Goal: Task Accomplishment & Management: Use online tool/utility

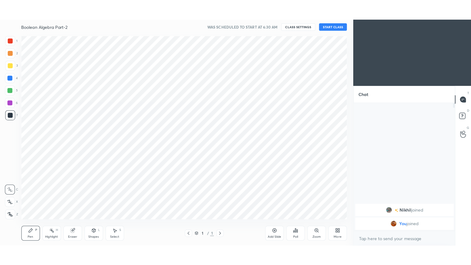
scroll to position [30460, 30319]
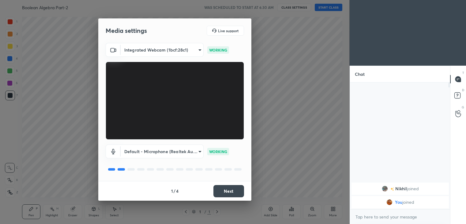
click at [230, 188] on button "Next" at bounding box center [229, 191] width 31 height 12
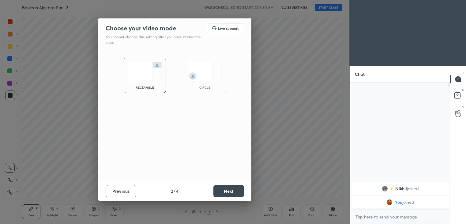
click at [227, 189] on button "Next" at bounding box center [229, 191] width 31 height 12
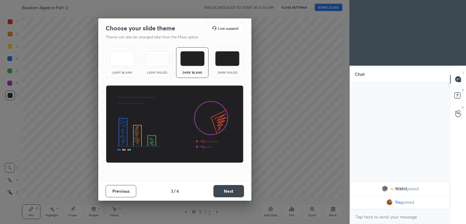
click at [230, 189] on button "Next" at bounding box center [229, 191] width 31 height 12
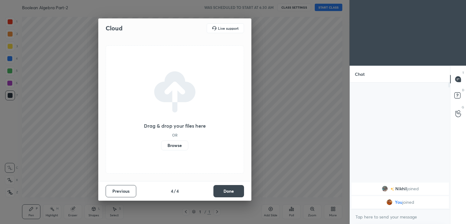
click at [229, 189] on button "Done" at bounding box center [229, 191] width 31 height 12
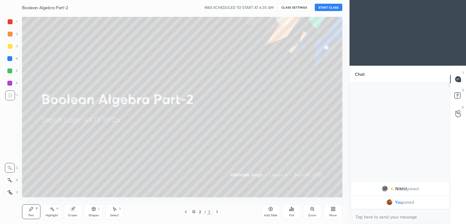
click at [330, 8] on button "START CLASS" at bounding box center [329, 7] width 28 height 7
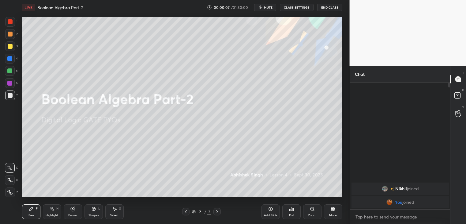
click at [335, 215] on div "More" at bounding box center [333, 215] width 8 height 3
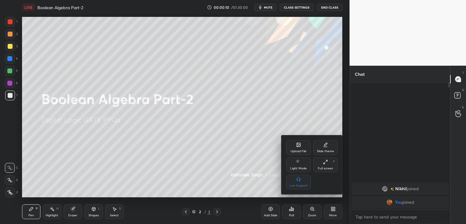
click at [296, 146] on icon at bounding box center [298, 144] width 5 height 5
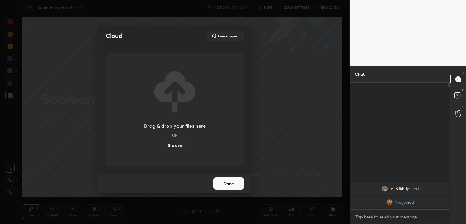
click at [176, 145] on label "Browse" at bounding box center [174, 145] width 27 height 10
click at [161, 145] on input "Browse" at bounding box center [161, 145] width 0 height 10
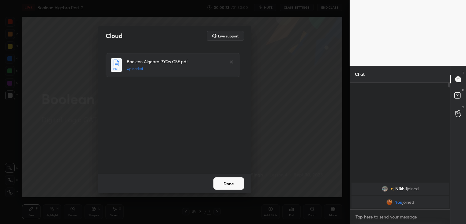
click at [231, 187] on button "Done" at bounding box center [229, 183] width 31 height 12
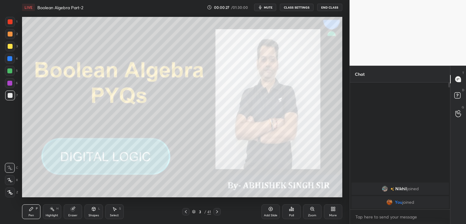
click at [336, 214] on div "More" at bounding box center [333, 215] width 8 height 3
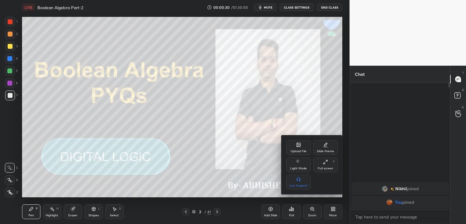
click at [332, 165] on div "Full screen F" at bounding box center [325, 164] width 25 height 15
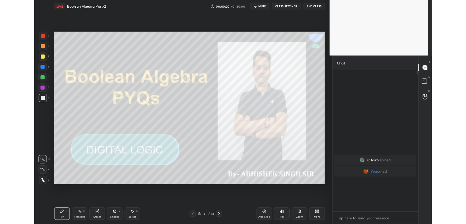
scroll to position [180, 100]
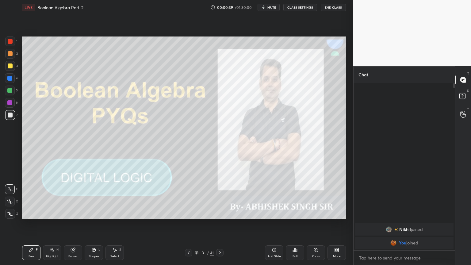
click at [337, 223] on div "More" at bounding box center [337, 256] width 8 height 3
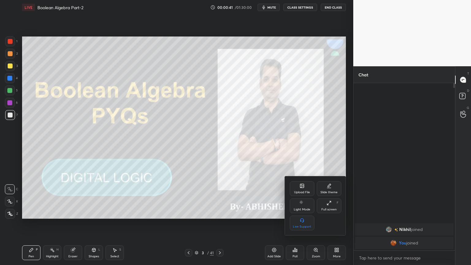
click at [329, 208] on div "Full screen" at bounding box center [328, 209] width 15 height 3
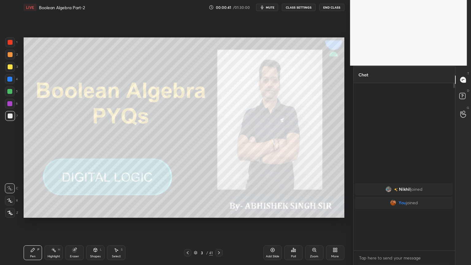
type textarea "x"
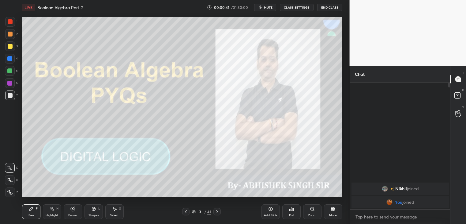
scroll to position [2, 2]
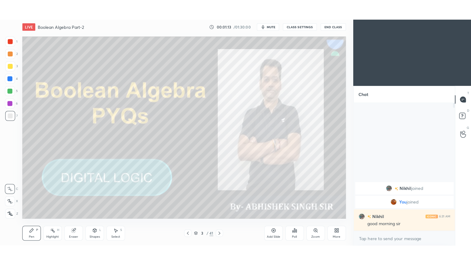
scroll to position [30460, 30319]
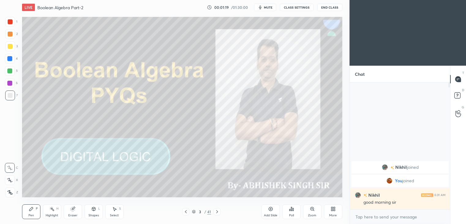
click at [77, 211] on div "Eraser" at bounding box center [73, 211] width 18 height 15
click at [31, 213] on div "Pen P" at bounding box center [31, 211] width 18 height 15
click at [335, 214] on div "More" at bounding box center [333, 215] width 8 height 3
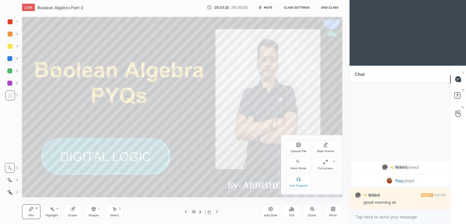
click at [331, 166] on div "Full screen F" at bounding box center [325, 164] width 25 height 15
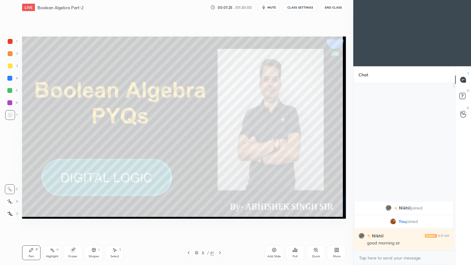
scroll to position [180, 100]
type textarea "x"
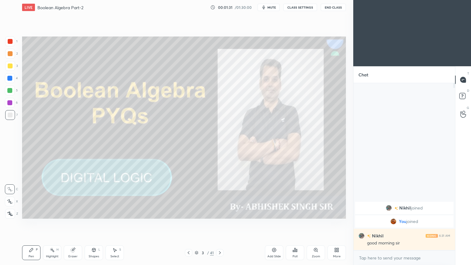
click at [220, 223] on icon at bounding box center [219, 252] width 5 height 5
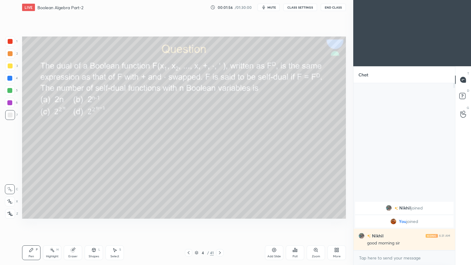
click at [297, 223] on div "Poll" at bounding box center [295, 252] width 18 height 15
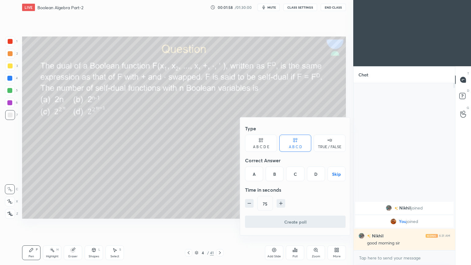
click at [313, 174] on div "D" at bounding box center [316, 173] width 18 height 15
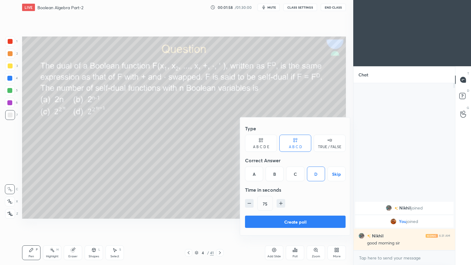
click at [249, 202] on icon "button" at bounding box center [249, 203] width 6 height 6
type input "60"
click at [283, 220] on button "Create poll" at bounding box center [295, 221] width 101 height 12
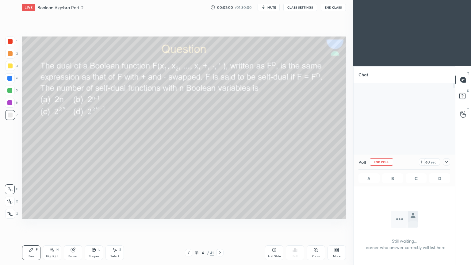
scroll to position [2, 2]
click at [450, 161] on div "Poll End Poll 46 sec A B C D" at bounding box center [403, 170] width 101 height 32
click at [450, 161] on div "Poll End Poll 44 sec A B C D" at bounding box center [403, 170] width 101 height 32
click at [449, 161] on div at bounding box center [446, 161] width 7 height 7
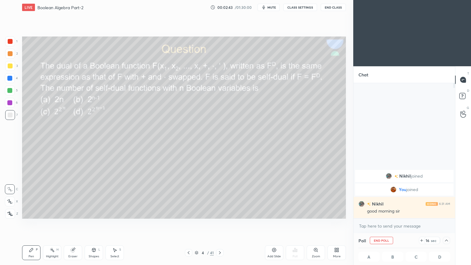
scroll to position [0, 2]
click at [449, 223] on div at bounding box center [446, 240] width 7 height 7
type textarea "x"
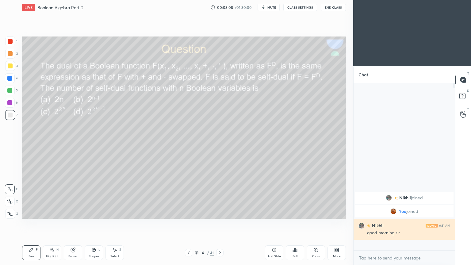
scroll to position [0, 0]
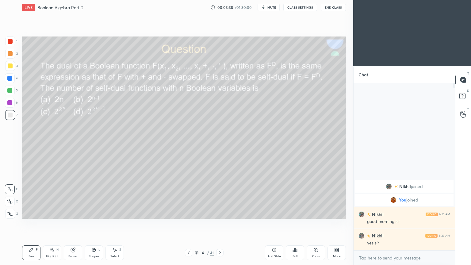
click at [13, 54] on div at bounding box center [10, 54] width 10 height 10
click at [9, 199] on icon at bounding box center [10, 201] width 6 height 4
click at [12, 78] on div at bounding box center [9, 78] width 5 height 5
click at [9, 185] on div at bounding box center [10, 189] width 10 height 10
click at [14, 105] on div at bounding box center [10, 103] width 10 height 10
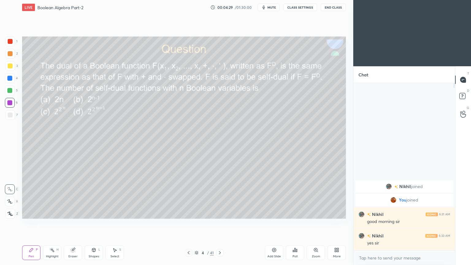
click at [9, 202] on icon at bounding box center [10, 201] width 6 height 4
click at [91, 223] on div "Shapes" at bounding box center [94, 256] width 10 height 3
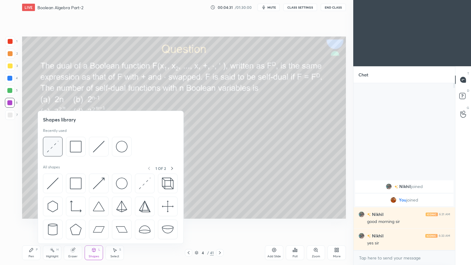
click at [58, 149] on img at bounding box center [53, 147] width 12 height 12
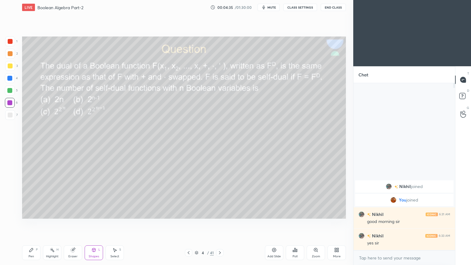
click at [31, 223] on div "Pen P" at bounding box center [31, 252] width 18 height 15
click at [12, 114] on div at bounding box center [10, 114] width 5 height 5
click at [12, 92] on div at bounding box center [9, 90] width 5 height 5
click at [14, 190] on div at bounding box center [10, 189] width 10 height 10
click at [74, 223] on div "Eraser" at bounding box center [72, 256] width 9 height 3
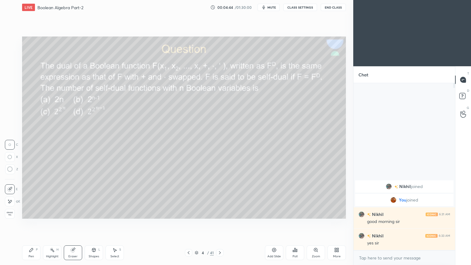
click at [30, 223] on div "Pen P" at bounding box center [31, 252] width 18 height 15
click at [9, 104] on div at bounding box center [9, 102] width 5 height 5
click at [13, 93] on div at bounding box center [10, 90] width 10 height 10
click at [16, 67] on div "3" at bounding box center [11, 66] width 13 height 10
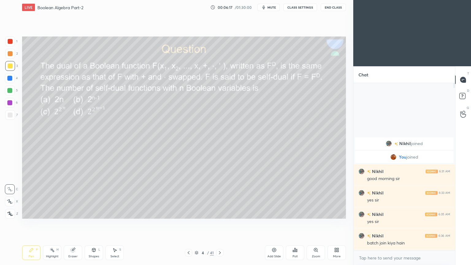
click at [54, 223] on icon at bounding box center [52, 249] width 5 height 5
click at [2, 71] on div "1 2 3 4 5 6 7 C X Z C X Z E E Erase all H H" at bounding box center [10, 127] width 20 height 182
click at [12, 68] on div at bounding box center [10, 65] width 5 height 5
click at [27, 223] on div "Pen P" at bounding box center [31, 252] width 18 height 15
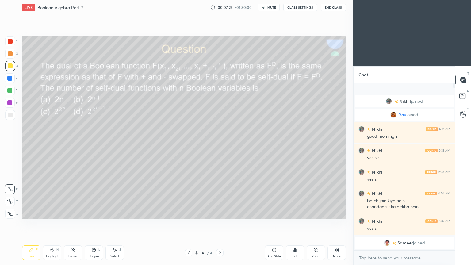
click at [74, 223] on div "Eraser" at bounding box center [73, 252] width 18 height 15
click at [27, 223] on div "Pen P" at bounding box center [31, 252] width 18 height 15
click at [11, 78] on div at bounding box center [9, 78] width 5 height 5
click at [12, 53] on div at bounding box center [10, 54] width 10 height 10
click at [52, 223] on div "Highlight H" at bounding box center [52, 252] width 18 height 15
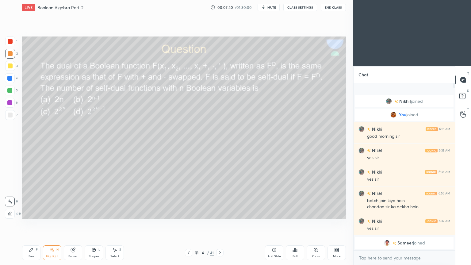
click at [34, 223] on div "Pen P" at bounding box center [31, 252] width 18 height 15
click at [12, 103] on div at bounding box center [10, 103] width 10 height 10
click at [14, 80] on div at bounding box center [10, 78] width 10 height 10
click at [70, 223] on div "Eraser" at bounding box center [73, 252] width 18 height 15
click at [31, 223] on icon at bounding box center [31, 250] width 4 height 4
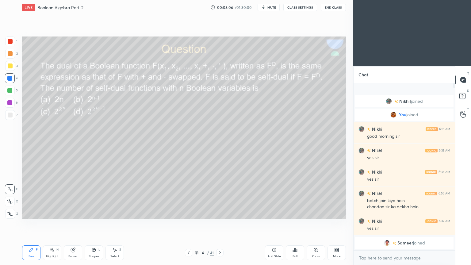
click at [9, 97] on div "5" at bounding box center [11, 91] width 13 height 12
click at [13, 102] on div at bounding box center [10, 103] width 10 height 10
click at [50, 223] on icon at bounding box center [52, 249] width 5 height 5
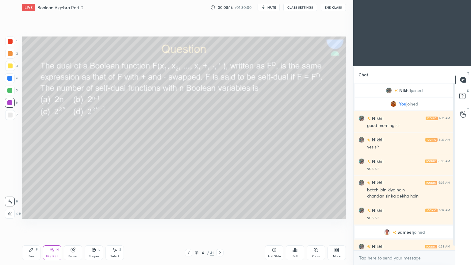
scroll to position [11, 0]
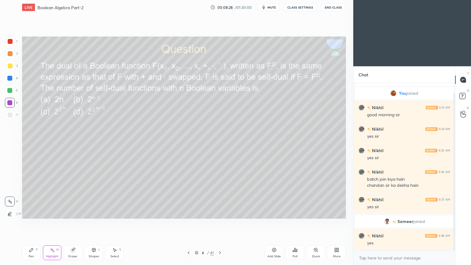
click at [12, 66] on div at bounding box center [10, 65] width 5 height 5
click at [28, 223] on div "Pen P" at bounding box center [31, 252] width 18 height 15
click at [12, 78] on div at bounding box center [10, 78] width 10 height 10
click at [53, 223] on rect at bounding box center [52, 250] width 3 height 3
click at [14, 52] on div at bounding box center [10, 54] width 10 height 10
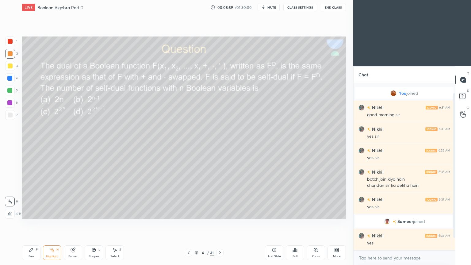
scroll to position [32, 0]
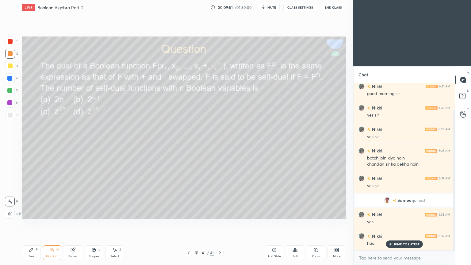
click at [32, 223] on icon at bounding box center [31, 249] width 5 height 5
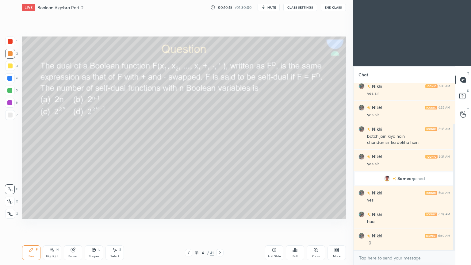
click at [52, 223] on icon at bounding box center [52, 249] width 5 height 5
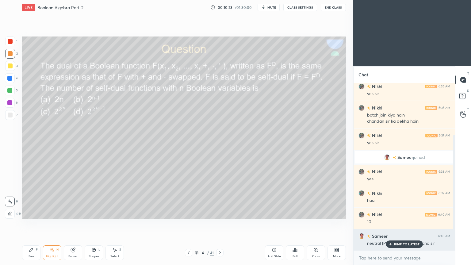
click at [398, 223] on p "JUMP TO LATEST" at bounding box center [406, 244] width 26 height 4
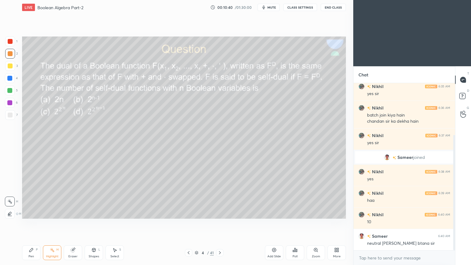
click at [32, 223] on icon at bounding box center [31, 249] width 5 height 5
click at [10, 115] on div at bounding box center [10, 114] width 5 height 5
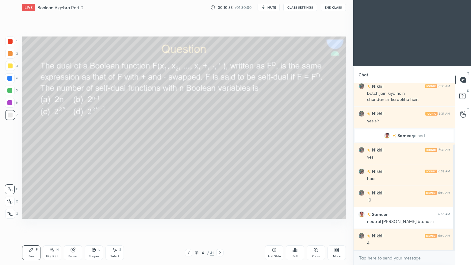
scroll to position [103, 0]
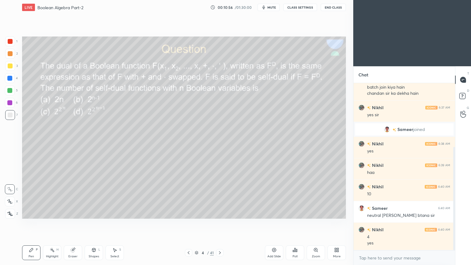
click at [73, 223] on div "Eraser" at bounding box center [72, 256] width 9 height 3
click at [29, 223] on div "Pen P" at bounding box center [31, 252] width 18 height 15
click at [53, 223] on div "Highlight H" at bounding box center [52, 252] width 18 height 15
click at [30, 223] on div "Pen P" at bounding box center [31, 252] width 18 height 15
click at [16, 103] on div "6" at bounding box center [11, 103] width 13 height 10
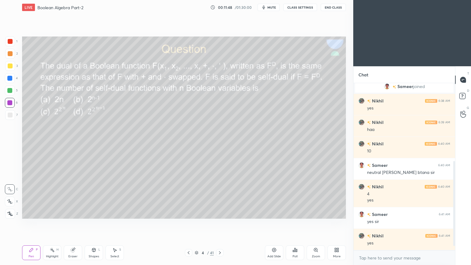
scroll to position [167, 0]
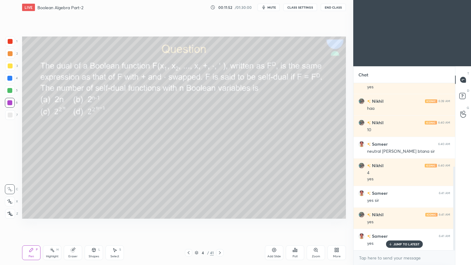
click at [16, 90] on div "5" at bounding box center [11, 90] width 13 height 10
click at [50, 223] on div "Highlight H" at bounding box center [52, 252] width 18 height 15
click at [29, 223] on div "Pen P" at bounding box center [31, 252] width 18 height 15
click at [13, 65] on div at bounding box center [10, 66] width 10 height 10
click at [92, 223] on div "Shapes L" at bounding box center [94, 252] width 18 height 15
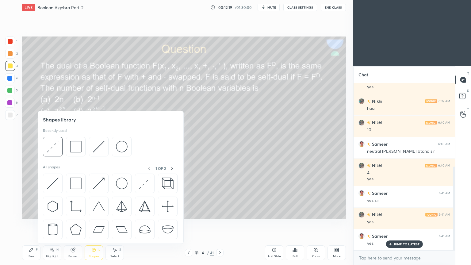
click at [71, 223] on icon at bounding box center [73, 250] width 4 height 4
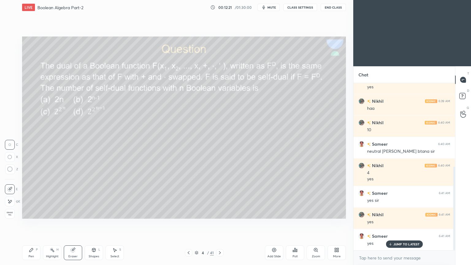
click at [29, 223] on icon at bounding box center [31, 249] width 5 height 5
click at [15, 104] on div "6" at bounding box center [11, 103] width 13 height 10
click at [74, 223] on div "Eraser" at bounding box center [72, 256] width 9 height 3
click at [72, 223] on div "Eraser" at bounding box center [72, 256] width 9 height 3
click at [28, 223] on div "Pen P" at bounding box center [31, 252] width 18 height 15
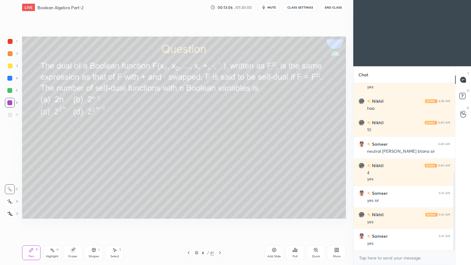
scroll to position [188, 0]
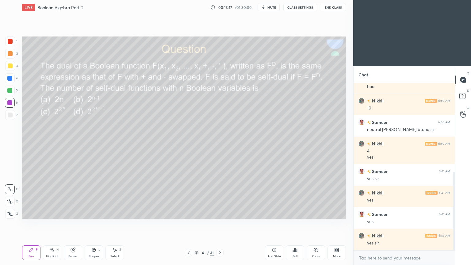
click at [50, 223] on icon at bounding box center [52, 249] width 5 height 5
click at [14, 89] on div at bounding box center [10, 90] width 10 height 10
click at [219, 223] on icon at bounding box center [219, 252] width 5 height 5
click at [295, 223] on div "Poll" at bounding box center [295, 252] width 18 height 15
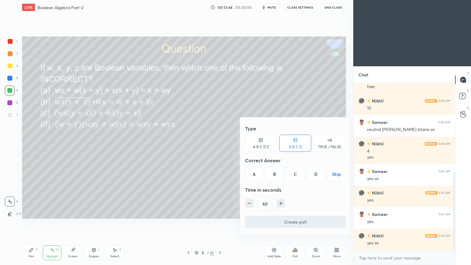
click at [282, 200] on icon "button" at bounding box center [281, 203] width 6 height 6
click at [281, 201] on icon "button" at bounding box center [281, 203] width 6 height 6
type input "90"
click at [297, 173] on div "C" at bounding box center [295, 173] width 18 height 15
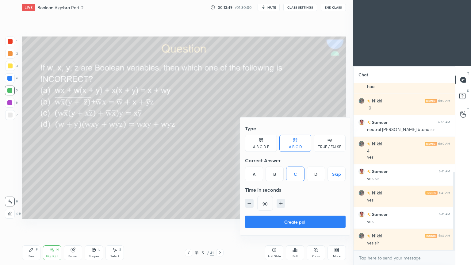
click at [295, 223] on button "Create poll" at bounding box center [295, 221] width 101 height 12
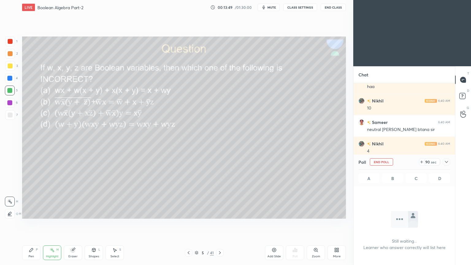
scroll to position [2, 2]
click at [424, 159] on div "81 sec" at bounding box center [432, 161] width 16 height 7
click at [424, 161] on div "91 sec" at bounding box center [432, 161] width 16 height 7
click at [449, 161] on div at bounding box center [446, 161] width 7 height 7
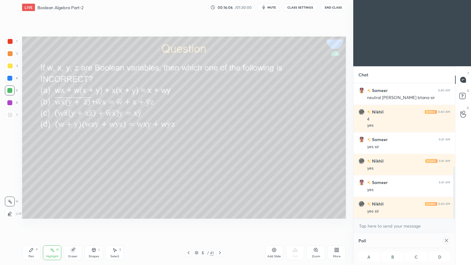
scroll to position [241, 0]
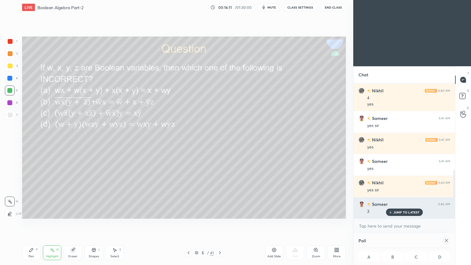
click at [406, 210] on p "JUMP TO LATEST" at bounding box center [406, 212] width 26 height 4
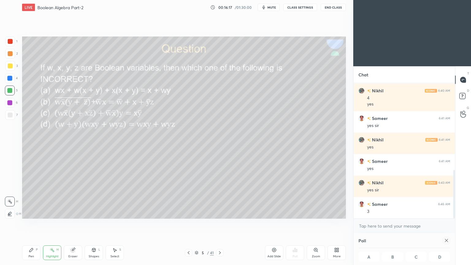
scroll to position [242, 0]
click at [450, 223] on div "Poll A B C D" at bounding box center [403, 249] width 101 height 32
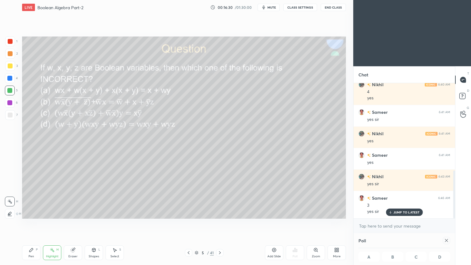
click at [449, 223] on div at bounding box center [446, 240] width 7 height 7
type textarea "x"
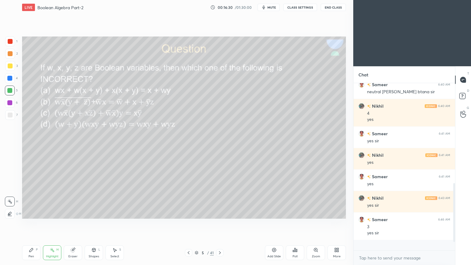
scroll to position [2, 2]
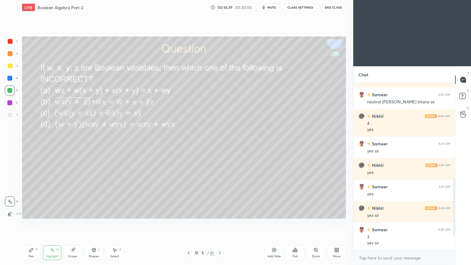
click at [31, 223] on div "Pen" at bounding box center [31, 256] width 6 height 3
click at [11, 68] on div at bounding box center [10, 66] width 10 height 10
click at [13, 93] on div at bounding box center [10, 90] width 10 height 10
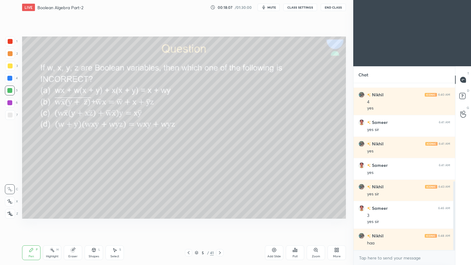
click at [10, 104] on div at bounding box center [9, 102] width 5 height 5
click at [74, 223] on div "Eraser" at bounding box center [72, 256] width 9 height 3
click at [32, 223] on icon at bounding box center [31, 250] width 4 height 4
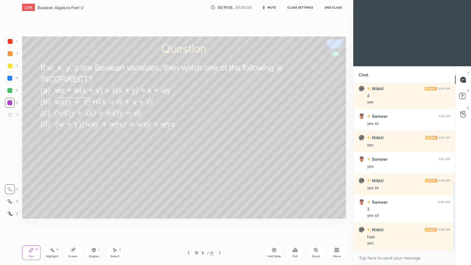
click at [13, 90] on div at bounding box center [10, 90] width 10 height 10
click at [8, 200] on icon at bounding box center [10, 201] width 6 height 4
click at [11, 103] on div at bounding box center [9, 102] width 5 height 5
click at [12, 115] on div at bounding box center [10, 114] width 5 height 5
click at [9, 187] on icon at bounding box center [10, 189] width 6 height 4
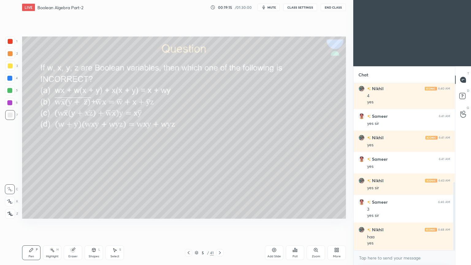
click at [95, 223] on div "Shapes L" at bounding box center [94, 252] width 18 height 15
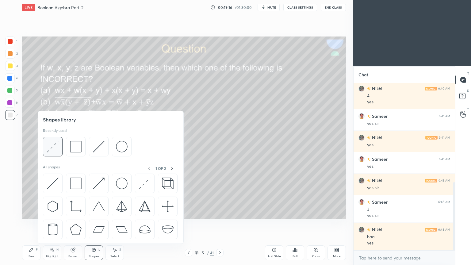
click at [60, 150] on div at bounding box center [53, 147] width 20 height 20
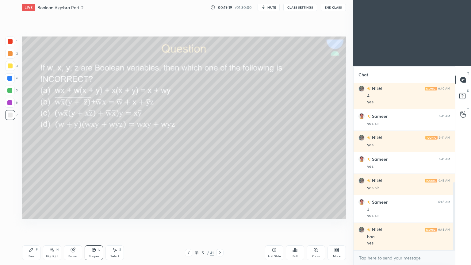
click at [13, 91] on div at bounding box center [10, 90] width 10 height 10
click at [28, 223] on div "Pen P" at bounding box center [31, 252] width 18 height 15
click at [67, 223] on div "Eraser" at bounding box center [73, 252] width 18 height 15
click at [32, 223] on icon at bounding box center [31, 249] width 5 height 5
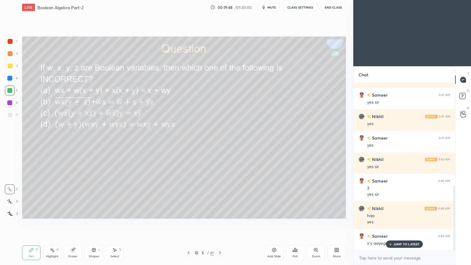
click at [71, 223] on div "Eraser" at bounding box center [72, 256] width 9 height 3
click at [47, 223] on div "Highlight H" at bounding box center [52, 252] width 18 height 15
click at [32, 223] on div "Pen P" at bounding box center [31, 252] width 18 height 15
click at [73, 223] on div "Eraser" at bounding box center [72, 256] width 9 height 3
click at [33, 223] on icon at bounding box center [31, 249] width 5 height 5
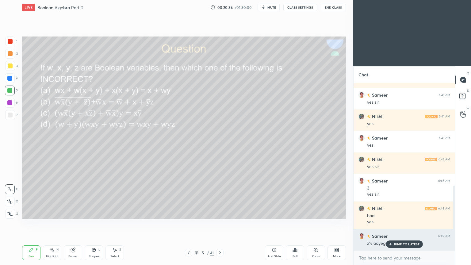
click at [403, 223] on p "JUMP TO LATEST" at bounding box center [406, 244] width 26 height 4
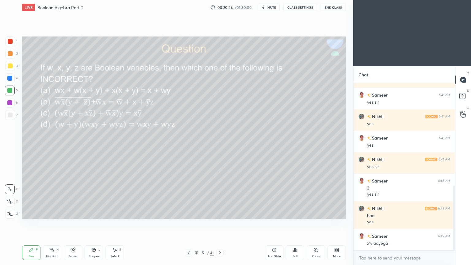
click at [75, 223] on div "Eraser" at bounding box center [73, 252] width 18 height 15
click at [27, 223] on div "Pen P" at bounding box center [31, 252] width 18 height 15
click at [13, 54] on div at bounding box center [10, 54] width 10 height 10
click at [10, 201] on icon at bounding box center [10, 201] width 6 height 4
click at [10, 189] on icon at bounding box center [9, 189] width 5 height 4
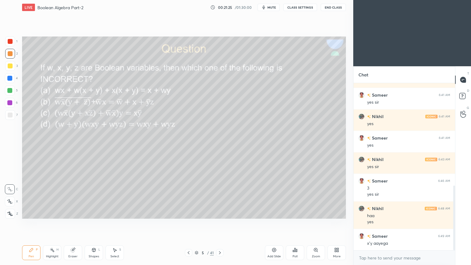
click at [73, 223] on div "Eraser" at bounding box center [73, 252] width 18 height 15
click at [92, 223] on div "Shapes L" at bounding box center [94, 252] width 18 height 15
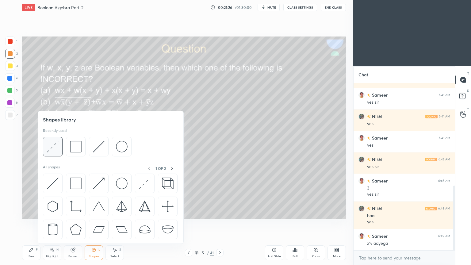
click at [54, 143] on img at bounding box center [53, 147] width 12 height 12
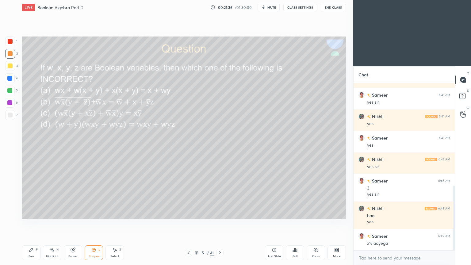
click at [12, 81] on div at bounding box center [10, 78] width 10 height 10
click at [31, 223] on div "Pen" at bounding box center [31, 256] width 6 height 3
click at [72, 223] on div "Eraser" at bounding box center [73, 252] width 18 height 15
click at [28, 223] on div "Pen P" at bounding box center [31, 252] width 18 height 15
click at [16, 67] on div "3" at bounding box center [11, 66] width 13 height 10
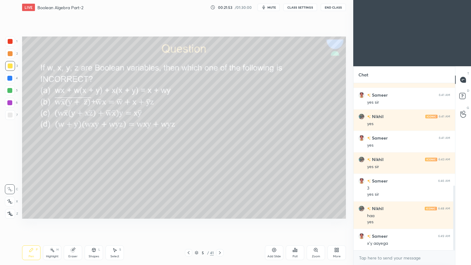
click at [13, 80] on div at bounding box center [10, 78] width 10 height 10
click at [11, 89] on div at bounding box center [9, 90] width 5 height 5
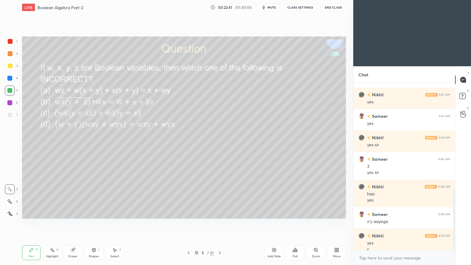
scroll to position [293, 0]
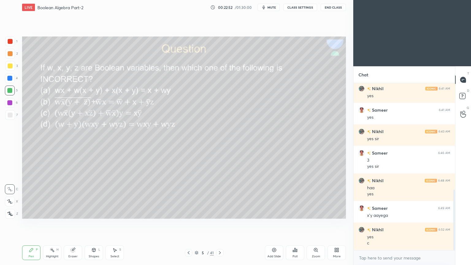
click at [219, 223] on icon at bounding box center [219, 252] width 5 height 5
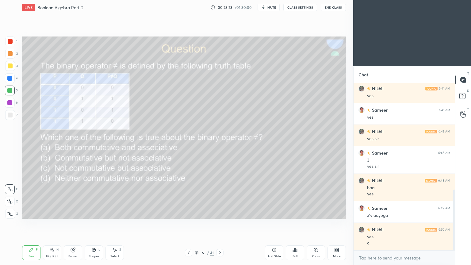
click at [294, 223] on icon at bounding box center [294, 249] width 5 height 5
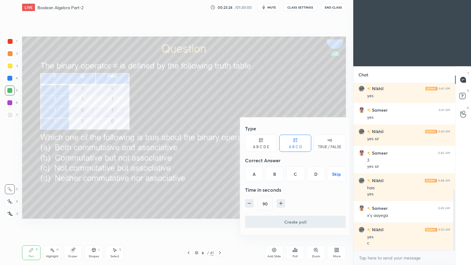
click at [249, 202] on icon "button" at bounding box center [249, 203] width 6 height 6
click at [248, 204] on icon "button" at bounding box center [249, 203] width 6 height 6
click at [249, 203] on icon "button" at bounding box center [249, 203] width 3 height 0
type input "45"
click at [274, 173] on div "B" at bounding box center [274, 173] width 18 height 15
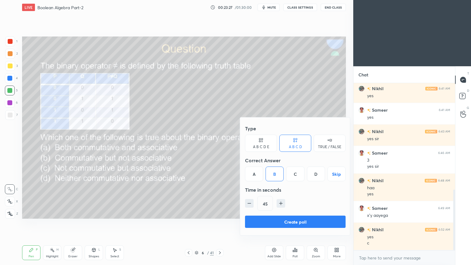
click at [292, 220] on button "Create poll" at bounding box center [295, 221] width 101 height 12
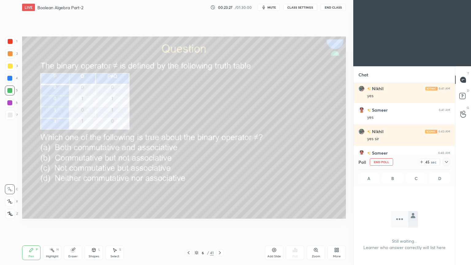
scroll to position [148, 100]
click at [450, 162] on div "Poll End Poll 38 sec A B C D" at bounding box center [403, 170] width 101 height 32
click at [449, 161] on div at bounding box center [446, 161] width 7 height 7
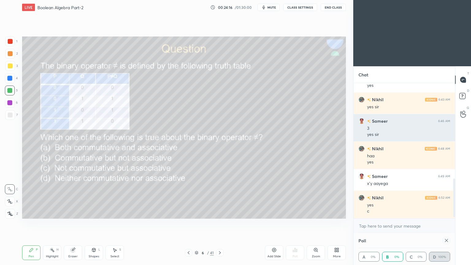
scroll to position [346, 0]
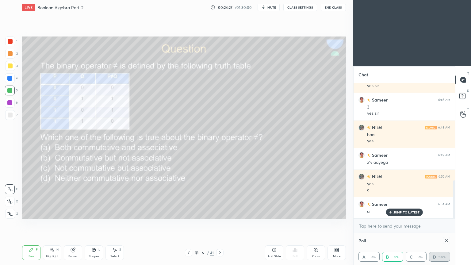
click at [451, 223] on div "Poll A 0% B 0% C 0% D 100%" at bounding box center [403, 249] width 101 height 32
click at [447, 223] on icon at bounding box center [446, 240] width 5 height 5
type textarea "x"
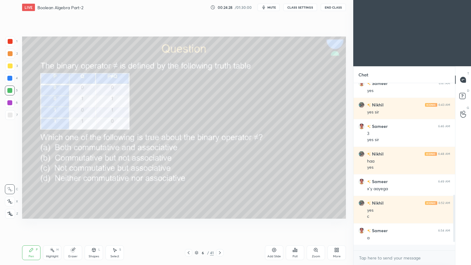
scroll to position [2, 2]
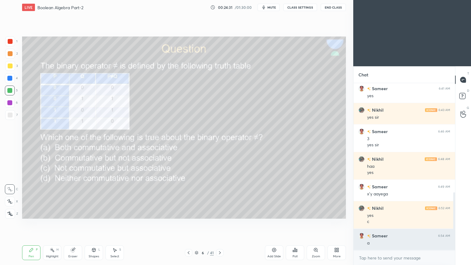
click at [418, 223] on div "Sameer 6:54 AM a" at bounding box center [403, 239] width 101 height 21
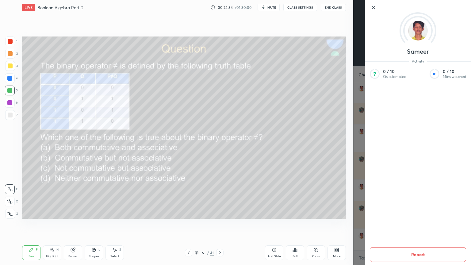
click at [377, 7] on div at bounding box center [423, 7] width 106 height 7
click at [374, 8] on icon at bounding box center [373, 7] width 7 height 7
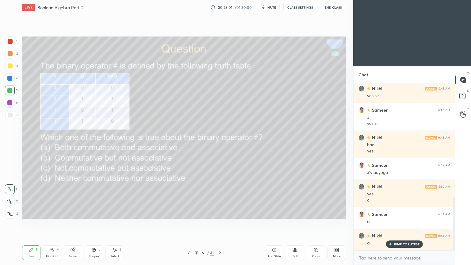
scroll to position [357, 0]
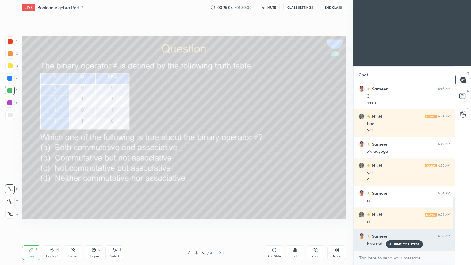
click at [401, 223] on div "JUMP TO LATEST" at bounding box center [404, 243] width 37 height 7
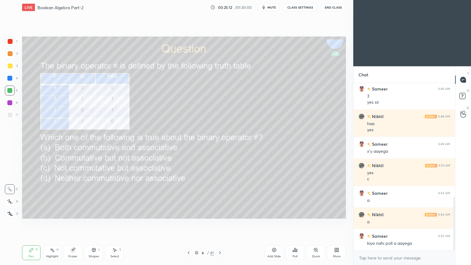
click at [15, 53] on div "2" at bounding box center [11, 54] width 13 height 10
click at [10, 197] on div at bounding box center [10, 201] width 10 height 10
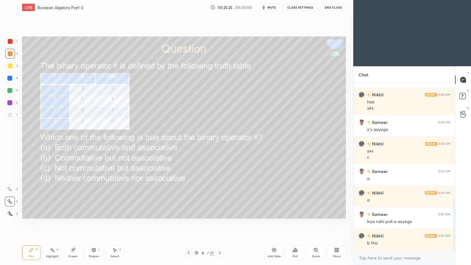
click at [13, 67] on div at bounding box center [10, 66] width 10 height 10
click at [10, 185] on div at bounding box center [10, 189] width 10 height 10
click at [13, 101] on div at bounding box center [10, 103] width 10 height 10
click at [15, 46] on div "1" at bounding box center [11, 41] width 12 height 10
click at [13, 210] on div at bounding box center [10, 214] width 10 height 10
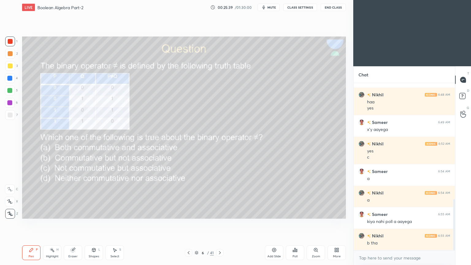
click at [70, 223] on div "Eraser" at bounding box center [73, 252] width 18 height 15
click at [30, 223] on div "Pen" at bounding box center [31, 256] width 6 height 3
click at [9, 200] on icon at bounding box center [9, 201] width 5 height 4
click at [14, 55] on div at bounding box center [10, 54] width 10 height 10
click at [12, 189] on icon at bounding box center [10, 189] width 6 height 4
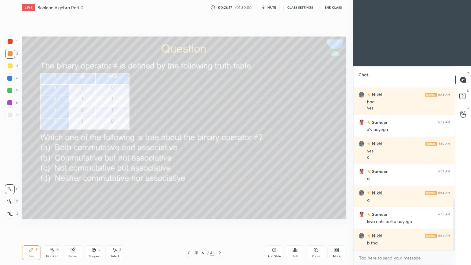
scroll to position [400, 0]
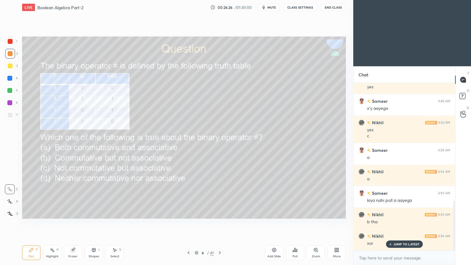
click at [73, 223] on icon at bounding box center [73, 250] width 4 height 4
click at [29, 223] on div "Pen" at bounding box center [31, 256] width 6 height 3
click at [73, 223] on icon at bounding box center [73, 250] width 4 height 4
click at [30, 223] on icon at bounding box center [31, 250] width 4 height 4
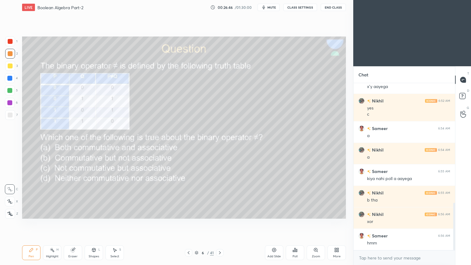
click at [11, 53] on div at bounding box center [10, 53] width 5 height 5
click at [11, 197] on div at bounding box center [10, 201] width 10 height 10
click at [56, 223] on div "H" at bounding box center [57, 249] width 2 height 3
click at [27, 223] on div "Pen P" at bounding box center [31, 252] width 18 height 15
click at [9, 187] on icon at bounding box center [10, 189] width 6 height 4
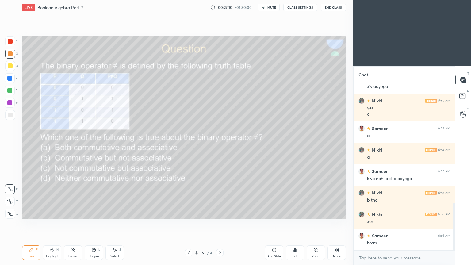
click at [220, 223] on icon at bounding box center [220, 252] width 2 height 3
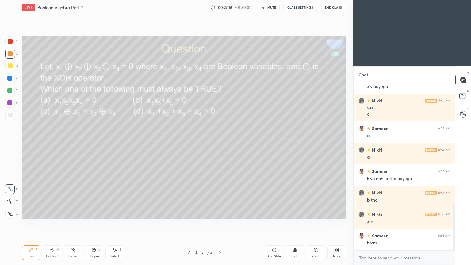
click at [294, 223] on div "Poll" at bounding box center [295, 252] width 18 height 15
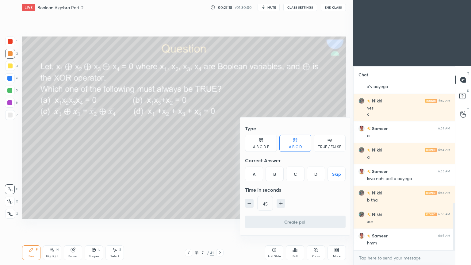
click at [296, 174] on div "C" at bounding box center [295, 173] width 18 height 15
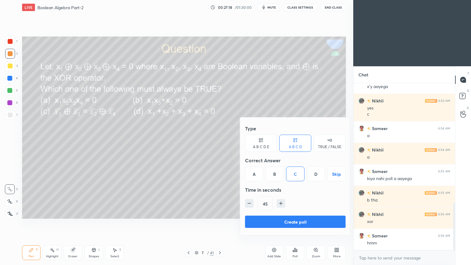
click at [281, 202] on icon "button" at bounding box center [281, 203] width 0 height 3
click at [281, 203] on icon "button" at bounding box center [281, 203] width 6 height 6
type input "75"
click at [287, 222] on button "Create poll" at bounding box center [295, 221] width 101 height 12
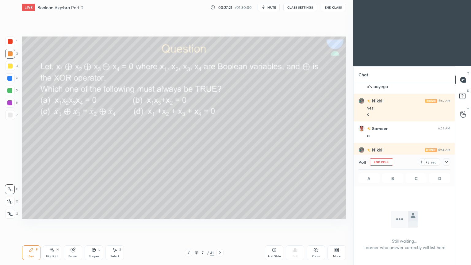
scroll to position [148, 100]
click at [449, 161] on div at bounding box center [446, 161] width 7 height 7
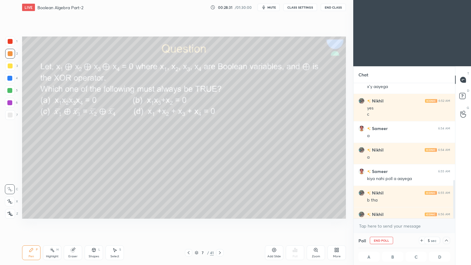
click at [421, 223] on icon at bounding box center [421, 240] width 5 height 5
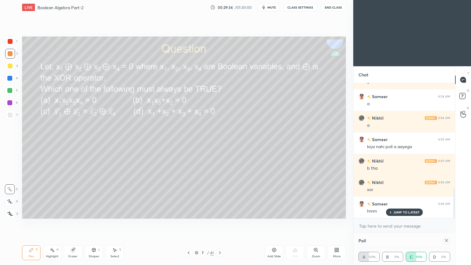
scroll to position [474, 0]
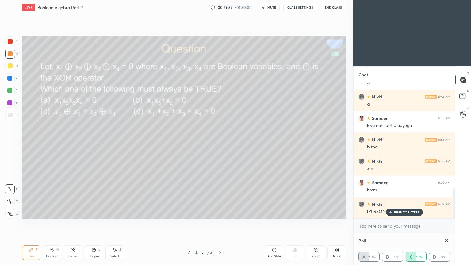
click at [447, 223] on icon at bounding box center [446, 240] width 5 height 5
type textarea "x"
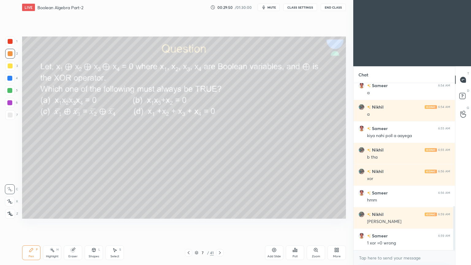
scroll to position [470, 0]
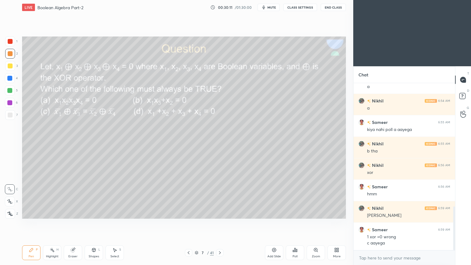
click at [13, 67] on div at bounding box center [10, 66] width 10 height 10
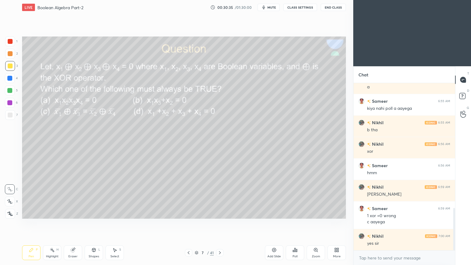
click at [73, 223] on icon at bounding box center [73, 250] width 4 height 4
click at [31, 223] on div "Pen P" at bounding box center [31, 252] width 18 height 15
click at [72, 223] on div "Eraser" at bounding box center [72, 256] width 9 height 3
click at [33, 223] on div "Pen P" at bounding box center [31, 252] width 18 height 15
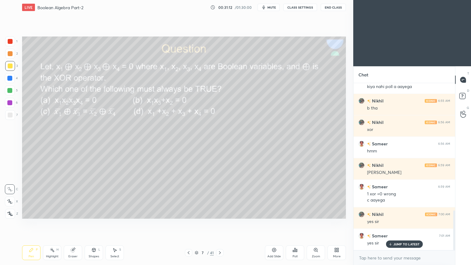
scroll to position [534, 0]
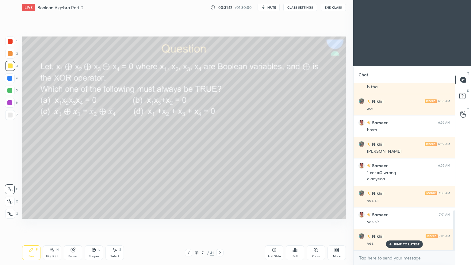
click at [11, 92] on div at bounding box center [9, 90] width 5 height 5
click at [93, 223] on icon at bounding box center [93, 250] width 3 height 4
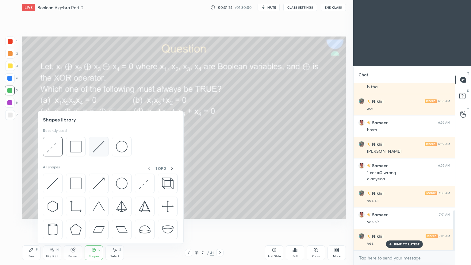
click at [102, 148] on img at bounding box center [99, 147] width 12 height 12
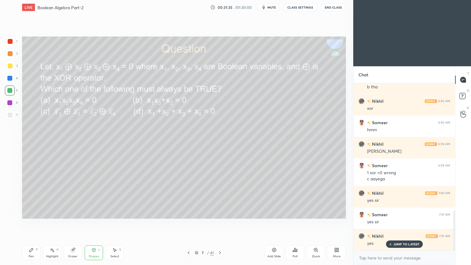
click at [33, 223] on div "Pen" at bounding box center [31, 256] width 6 height 3
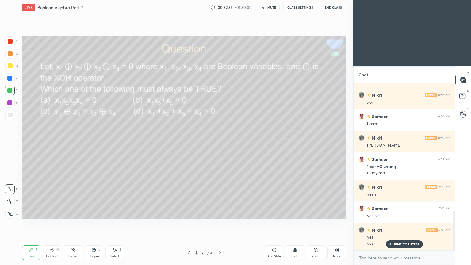
click at [45, 223] on div "Highlight H" at bounding box center [52, 252] width 18 height 15
click at [15, 56] on div "2" at bounding box center [11, 54] width 13 height 10
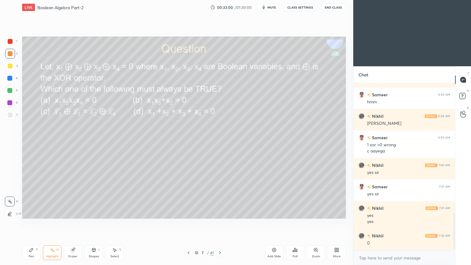
scroll to position [583, 0]
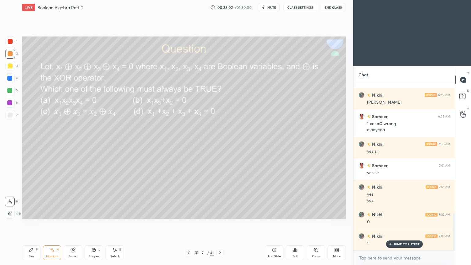
click at [26, 223] on div "Pen P" at bounding box center [31, 252] width 18 height 15
click at [13, 76] on div at bounding box center [10, 78] width 10 height 10
click at [12, 199] on icon at bounding box center [10, 201] width 6 height 4
click at [55, 223] on div "Highlight H" at bounding box center [52, 252] width 18 height 15
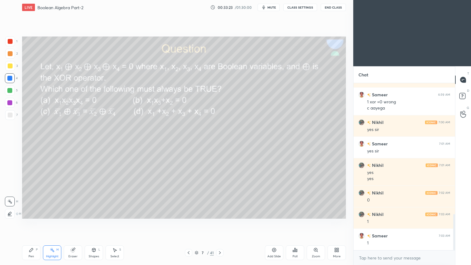
click at [14, 54] on div at bounding box center [10, 54] width 10 height 10
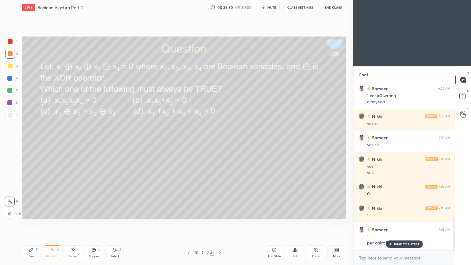
scroll to position [633, 0]
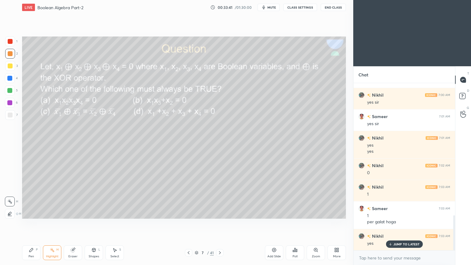
click at [19, 223] on div "1 2 3 4 5 6 7 C X Z C X Z E E Erase all H H LIVE Boolean Algebra Part-2 00:33:4…" at bounding box center [174, 132] width 348 height 265
click at [31, 223] on icon at bounding box center [31, 249] width 5 height 5
click at [16, 78] on div "4" at bounding box center [11, 78] width 13 height 10
click at [53, 223] on icon at bounding box center [52, 249] width 5 height 5
click at [32, 223] on icon at bounding box center [31, 249] width 5 height 5
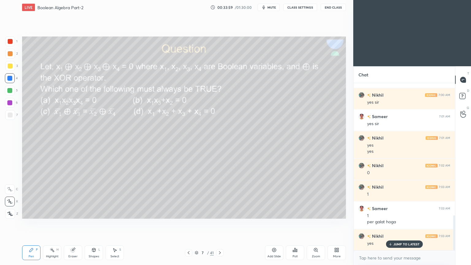
click at [12, 54] on div at bounding box center [10, 54] width 10 height 10
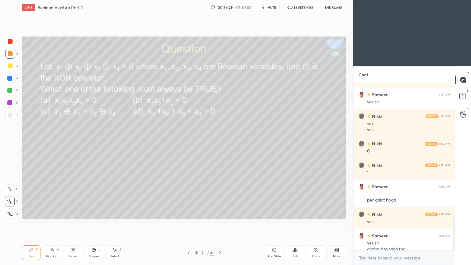
scroll to position [660, 0]
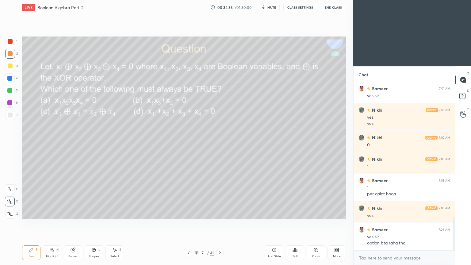
click at [15, 104] on div "6" at bounding box center [11, 103] width 13 height 10
click at [12, 186] on div at bounding box center [10, 189] width 10 height 10
click at [76, 223] on div "Eraser" at bounding box center [73, 252] width 18 height 15
click at [29, 223] on div "Pen P" at bounding box center [31, 252] width 18 height 15
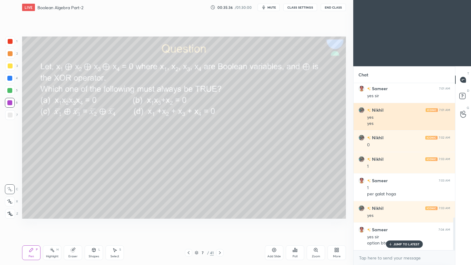
scroll to position [682, 0]
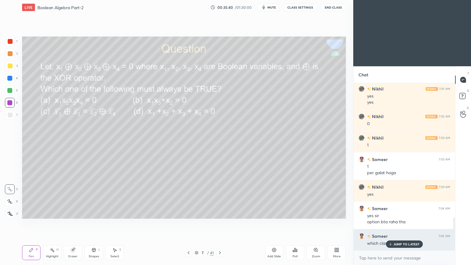
click at [403, 223] on div "JUMP TO LATEST" at bounding box center [404, 243] width 37 height 7
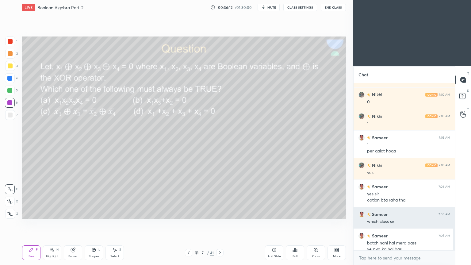
scroll to position [709, 0]
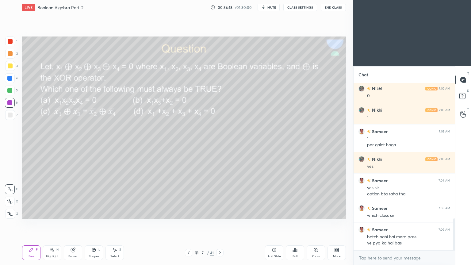
click at [70, 223] on div "Eraser" at bounding box center [73, 252] width 18 height 15
click at [30, 223] on icon at bounding box center [31, 250] width 4 height 4
click at [221, 223] on icon at bounding box center [219, 252] width 5 height 5
click at [294, 223] on div "Poll" at bounding box center [295, 252] width 18 height 15
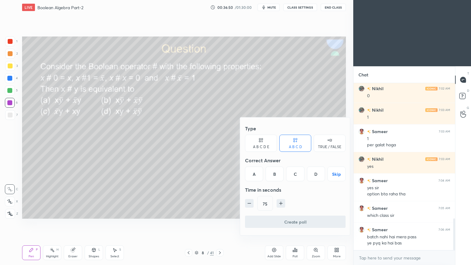
click at [249, 202] on icon "button" at bounding box center [249, 203] width 6 height 6
click at [249, 203] on icon "button" at bounding box center [249, 203] width 6 height 6
type input "45"
click at [258, 170] on div "A" at bounding box center [254, 173] width 18 height 15
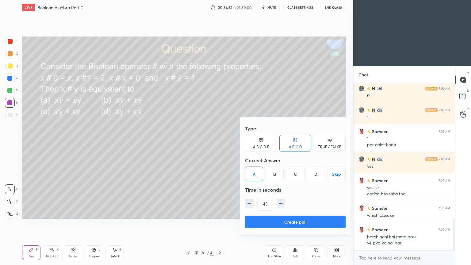
click at [277, 221] on button "Create poll" at bounding box center [295, 221] width 101 height 12
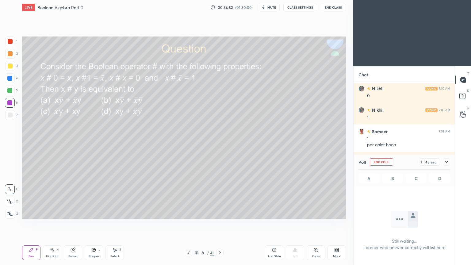
scroll to position [148, 100]
click at [450, 161] on div "Poll End Poll 33 sec A B C D" at bounding box center [403, 170] width 101 height 32
click at [446, 159] on icon at bounding box center [446, 161] width 5 height 5
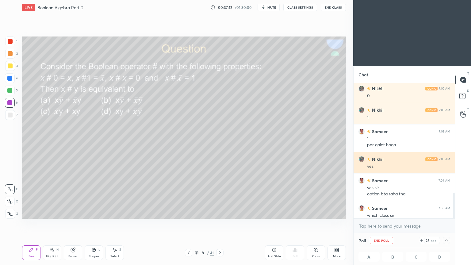
scroll to position [0, 2]
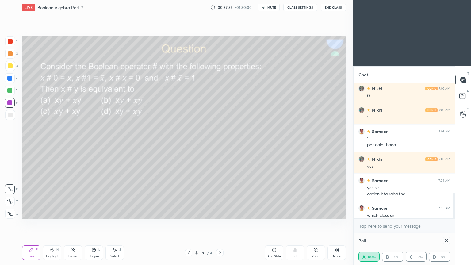
click at [452, 223] on div "Poll A 100% B 0% C 0% D 0%" at bounding box center [403, 249] width 101 height 32
click at [450, 223] on div "Poll A 100% B 0% C 0% D 0%" at bounding box center [403, 249] width 101 height 32
click at [448, 223] on icon at bounding box center [446, 240] width 5 height 5
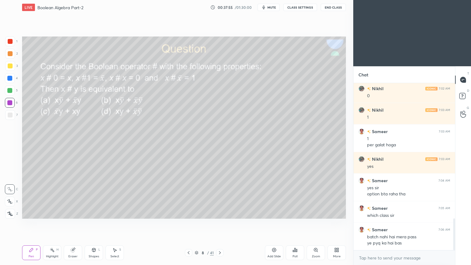
scroll to position [2, 2]
click at [14, 78] on div at bounding box center [10, 78] width 10 height 10
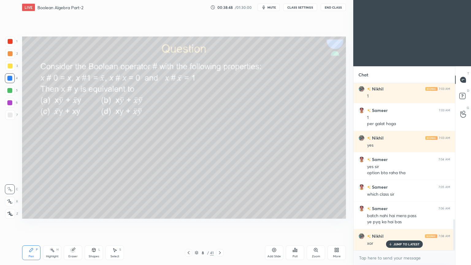
click at [15, 66] on div at bounding box center [10, 66] width 10 height 10
click at [13, 54] on div at bounding box center [10, 54] width 10 height 10
click at [10, 202] on icon at bounding box center [10, 201] width 6 height 4
click at [13, 105] on div at bounding box center [10, 103] width 10 height 10
click at [8, 188] on icon at bounding box center [10, 189] width 6 height 4
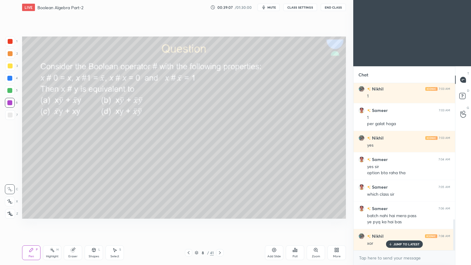
click at [10, 116] on div at bounding box center [10, 114] width 5 height 5
click at [93, 223] on div "Shapes L" at bounding box center [94, 252] width 18 height 15
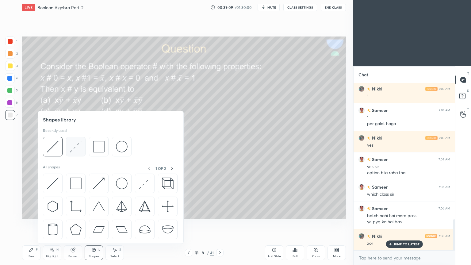
click at [78, 145] on img at bounding box center [76, 147] width 12 height 12
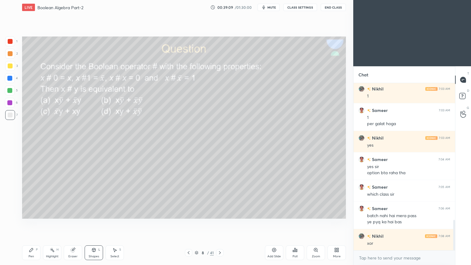
scroll to position [752, 0]
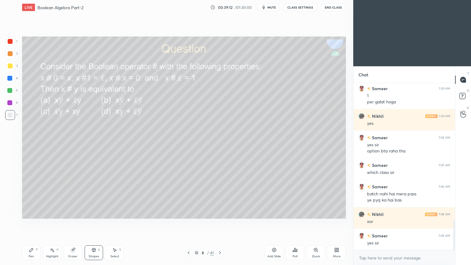
click at [11, 77] on div at bounding box center [9, 78] width 5 height 5
click at [11, 66] on div at bounding box center [10, 65] width 5 height 5
click at [29, 223] on div "Pen P" at bounding box center [31, 252] width 18 height 15
click at [12, 91] on div at bounding box center [9, 90] width 5 height 5
click at [72, 223] on div "Eraser" at bounding box center [73, 252] width 18 height 15
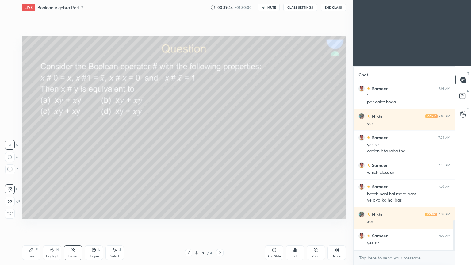
click at [34, 223] on div "Pen P" at bounding box center [31, 252] width 18 height 15
click at [17, 80] on div "4" at bounding box center [11, 78] width 13 height 10
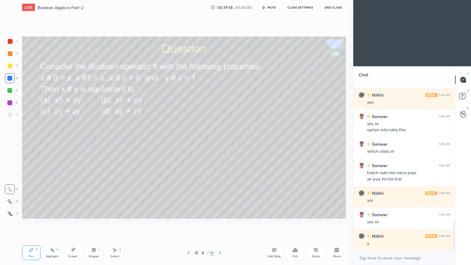
click at [74, 223] on icon at bounding box center [73, 250] width 4 height 4
click at [47, 223] on div "Highlight" at bounding box center [52, 256] width 13 height 3
click at [22, 223] on div "Pen P" at bounding box center [31, 252] width 18 height 15
click at [13, 103] on div at bounding box center [10, 103] width 10 height 10
click at [93, 223] on div "Shapes" at bounding box center [94, 256] width 10 height 3
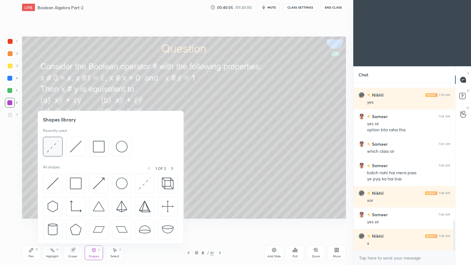
click at [59, 146] on div at bounding box center [53, 147] width 20 height 20
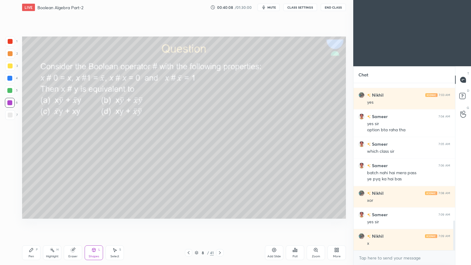
click at [31, 223] on icon at bounding box center [31, 250] width 4 height 4
click at [10, 91] on div at bounding box center [9, 90] width 5 height 5
click at [12, 107] on div at bounding box center [10, 103] width 10 height 10
click at [10, 77] on div at bounding box center [9, 78] width 5 height 5
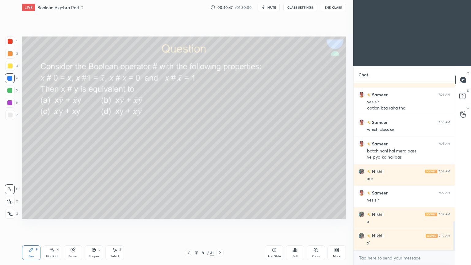
click at [46, 223] on div "Highlight" at bounding box center [52, 256] width 13 height 3
click at [10, 58] on div at bounding box center [10, 54] width 10 height 10
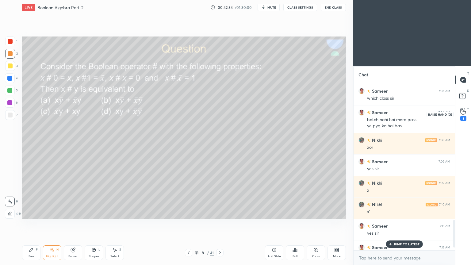
scroll to position [844, 0]
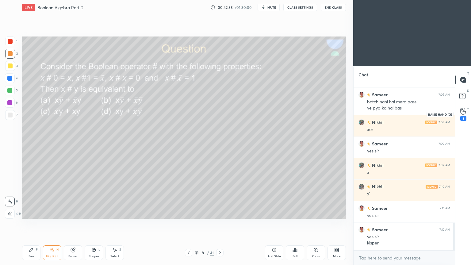
click at [466, 112] on div "1" at bounding box center [463, 113] width 12 height 11
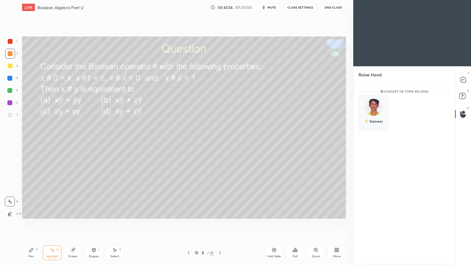
click at [380, 108] on div "Sameer" at bounding box center [373, 113] width 30 height 36
click at [374, 124] on button "INVITE" at bounding box center [373, 125] width 25 height 8
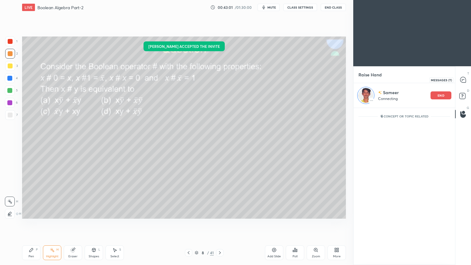
click at [462, 82] on icon at bounding box center [463, 80] width 6 height 6
type textarea "x"
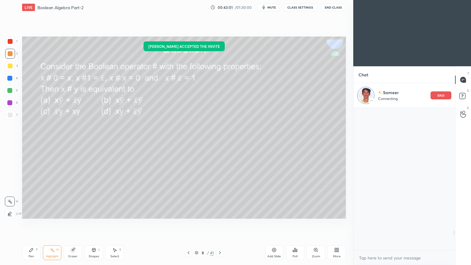
scroll to position [140, 100]
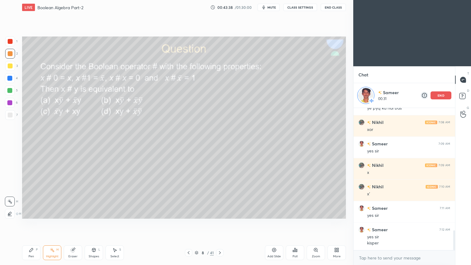
click at [12, 55] on div at bounding box center [10, 53] width 5 height 5
click at [36, 223] on div "Pen P" at bounding box center [31, 252] width 18 height 15
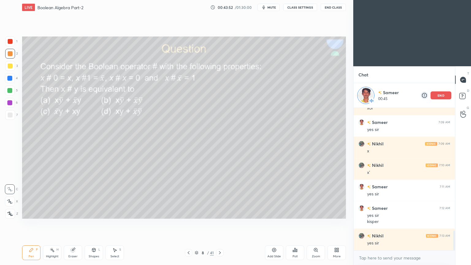
click at [74, 223] on div "Eraser" at bounding box center [73, 252] width 18 height 15
click at [32, 223] on icon at bounding box center [31, 250] width 4 height 4
click at [75, 223] on icon at bounding box center [72, 249] width 5 height 5
click at [33, 223] on icon at bounding box center [31, 249] width 5 height 5
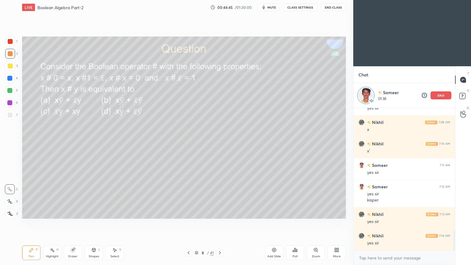
scroll to position [918, 0]
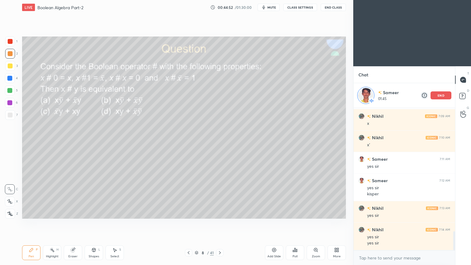
click at [13, 101] on div at bounding box center [10, 103] width 10 height 10
click at [33, 223] on icon at bounding box center [31, 249] width 5 height 5
click at [11, 188] on icon at bounding box center [10, 189] width 6 height 4
click at [12, 116] on div at bounding box center [10, 114] width 5 height 5
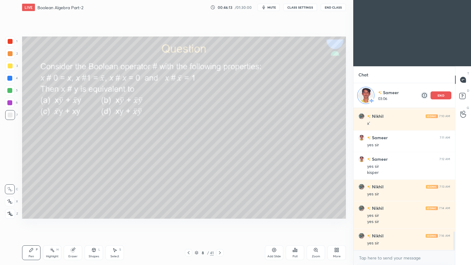
click at [439, 95] on p "end" at bounding box center [440, 95] width 7 height 3
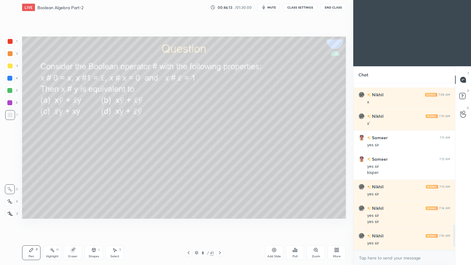
scroll to position [915, 0]
click at [275, 223] on div "Add Slide" at bounding box center [274, 252] width 18 height 15
click at [185, 223] on div at bounding box center [188, 252] width 7 height 7
click at [221, 223] on icon at bounding box center [220, 252] width 5 height 5
click at [12, 103] on div at bounding box center [10, 103] width 10 height 10
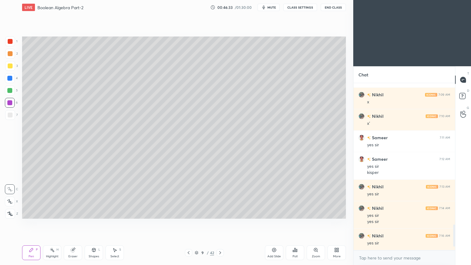
click at [10, 199] on icon at bounding box center [10, 201] width 6 height 4
click at [14, 112] on div at bounding box center [10, 115] width 10 height 10
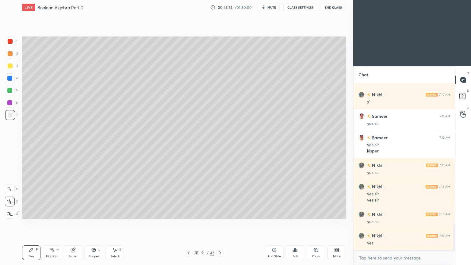
click at [92, 223] on icon at bounding box center [93, 249] width 5 height 5
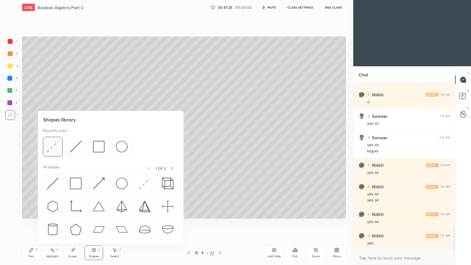
click at [54, 147] on img at bounding box center [53, 147] width 12 height 12
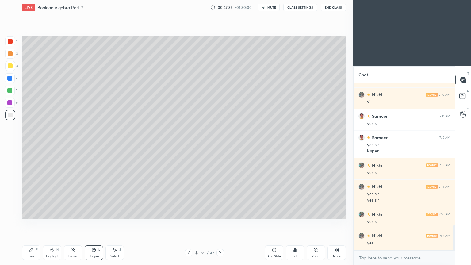
scroll to position [942, 0]
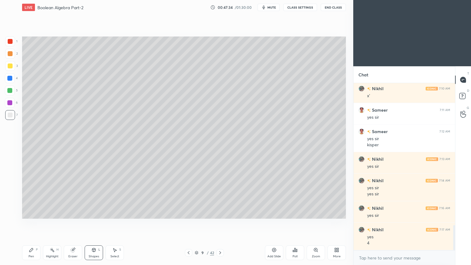
click at [12, 67] on div at bounding box center [10, 65] width 5 height 5
click at [30, 223] on div "Pen P Highlight H Eraser Shapes L Select S 9 / 42 Add Slide Poll Zoom More" at bounding box center [184, 252] width 324 height 25
click at [26, 223] on div "Pen P" at bounding box center [31, 252] width 18 height 15
click at [93, 223] on icon at bounding box center [93, 250] width 3 height 4
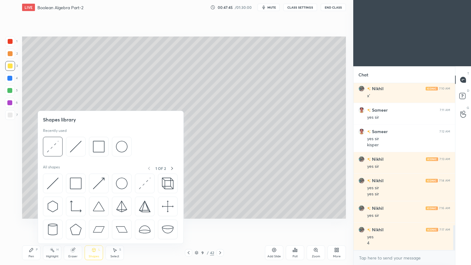
click at [70, 223] on div "Eraser" at bounding box center [73, 252] width 18 height 15
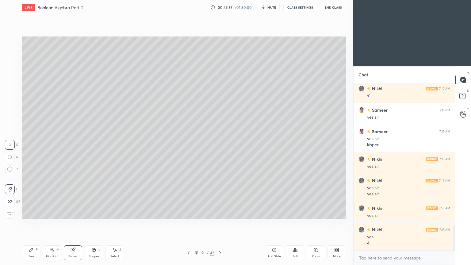
click at [32, 223] on icon at bounding box center [31, 249] width 5 height 5
click at [14, 78] on div at bounding box center [10, 78] width 10 height 10
click at [9, 184] on div at bounding box center [10, 189] width 10 height 10
click at [13, 67] on div at bounding box center [10, 66] width 10 height 10
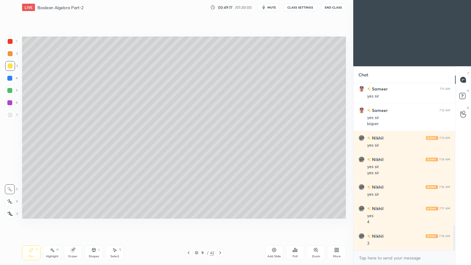
scroll to position [964, 0]
click at [218, 223] on icon at bounding box center [220, 252] width 5 height 5
click at [295, 223] on div "Poll" at bounding box center [294, 256] width 5 height 3
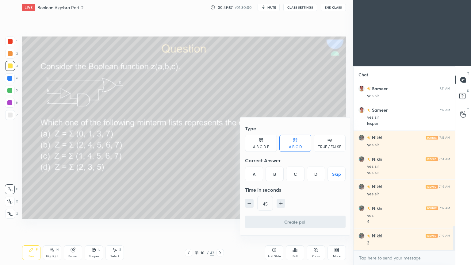
click at [294, 173] on div "C" at bounding box center [295, 173] width 18 height 15
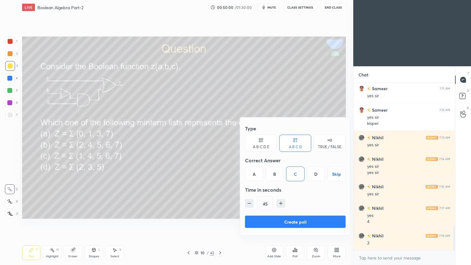
click at [281, 202] on icon "button" at bounding box center [281, 203] width 0 height 3
click at [281, 202] on icon "button" at bounding box center [281, 203] width 6 height 6
type input "75"
click at [290, 222] on button "Create poll" at bounding box center [295, 221] width 101 height 12
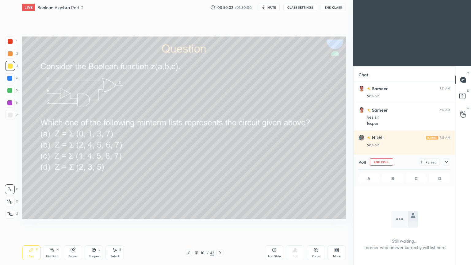
scroll to position [2, 2]
click at [449, 161] on div at bounding box center [446, 161] width 7 height 7
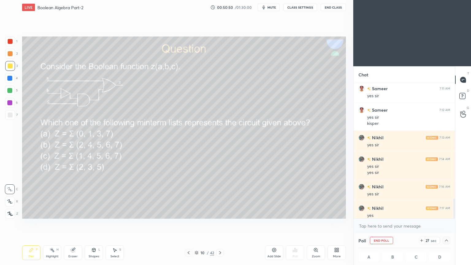
scroll to position [0, 2]
click at [452, 223] on div "Poll A 0% B 0% C 100% D 0%" at bounding box center [403, 249] width 101 height 32
click at [449, 223] on div at bounding box center [446, 240] width 7 height 7
type textarea "x"
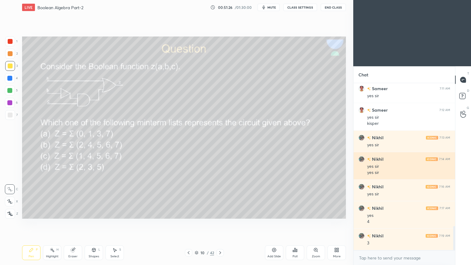
scroll to position [985, 0]
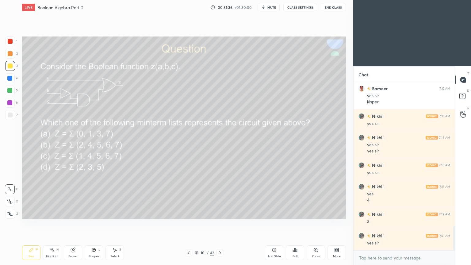
click at [13, 70] on div at bounding box center [10, 66] width 10 height 10
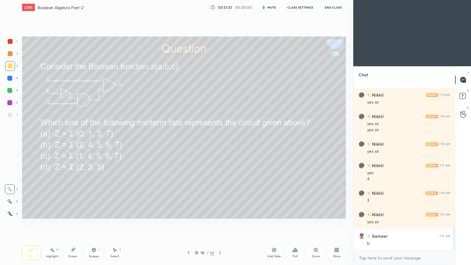
click at [11, 91] on div at bounding box center [9, 90] width 5 height 5
click at [95, 223] on div "Shapes L" at bounding box center [94, 252] width 18 height 15
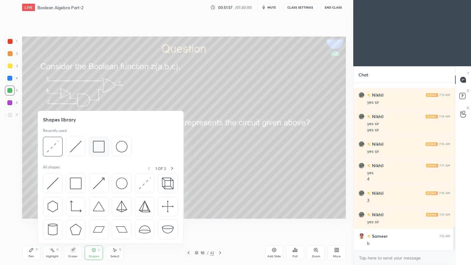
click at [96, 146] on img at bounding box center [99, 147] width 12 height 12
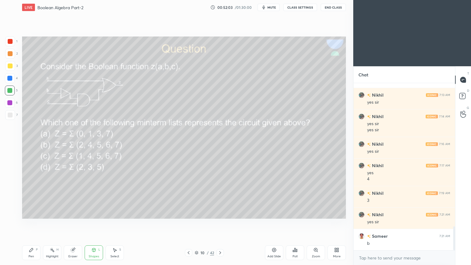
click at [93, 223] on div "Shapes" at bounding box center [94, 256] width 10 height 3
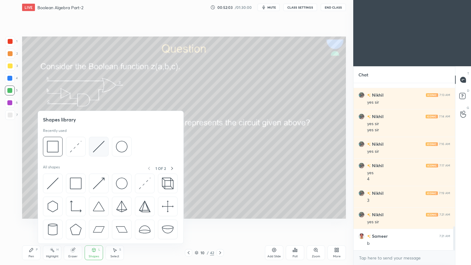
click at [102, 149] on img at bounding box center [99, 147] width 12 height 12
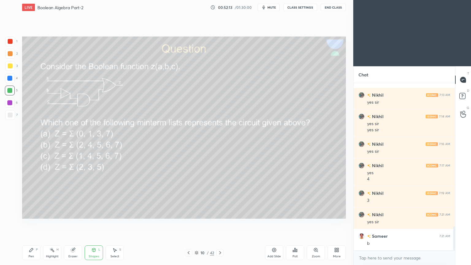
click at [71, 223] on div "Eraser" at bounding box center [72, 256] width 9 height 3
click at [30, 223] on div "Pen P" at bounding box center [31, 252] width 18 height 15
click at [184, 182] on p "Undo" at bounding box center [185, 182] width 9 height 5
click at [76, 223] on div "Eraser" at bounding box center [73, 252] width 18 height 15
click at [31, 223] on div "Pen P" at bounding box center [31, 252] width 18 height 15
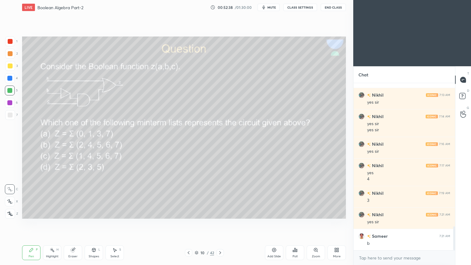
click at [13, 104] on div at bounding box center [10, 103] width 10 height 10
click at [6, 116] on div at bounding box center [10, 115] width 10 height 10
click at [12, 66] on div at bounding box center [10, 66] width 10 height 10
click at [70, 223] on div "Eraser" at bounding box center [73, 252] width 18 height 15
click at [30, 223] on icon at bounding box center [31, 250] width 4 height 4
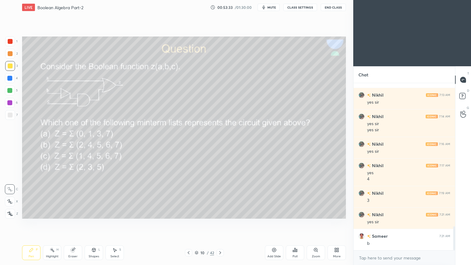
click at [16, 54] on div "2" at bounding box center [11, 54] width 13 height 10
click at [10, 199] on div at bounding box center [10, 201] width 10 height 10
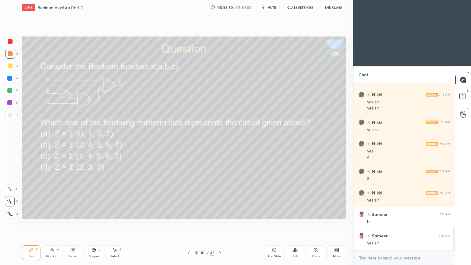
scroll to position [1049, 0]
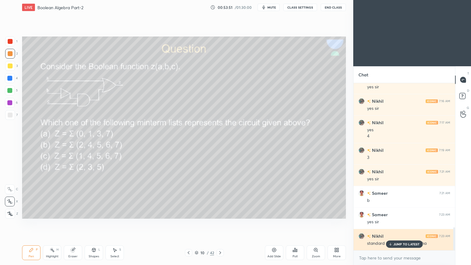
click at [408, 223] on div "JUMP TO LATEST" at bounding box center [404, 243] width 37 height 7
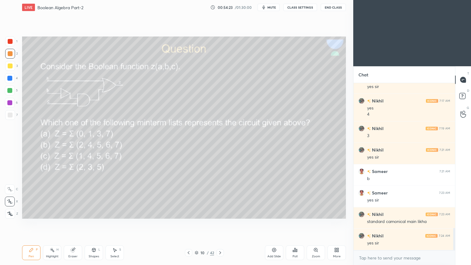
click at [16, 64] on div "3" at bounding box center [11, 66] width 13 height 10
click at [0, 188] on div "1 2 3 4 5 6 7 C X Z C X Z E E Erase all H H" at bounding box center [10, 127] width 20 height 182
click at [8, 187] on icon at bounding box center [10, 189] width 6 height 4
click at [73, 223] on div "Eraser" at bounding box center [73, 252] width 18 height 15
click at [32, 223] on div "Pen P" at bounding box center [31, 252] width 18 height 15
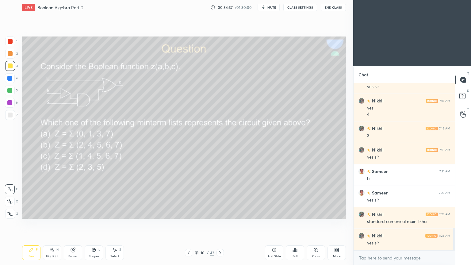
click at [223, 223] on div at bounding box center [219, 252] width 7 height 7
click at [295, 223] on div "Poll" at bounding box center [295, 252] width 18 height 15
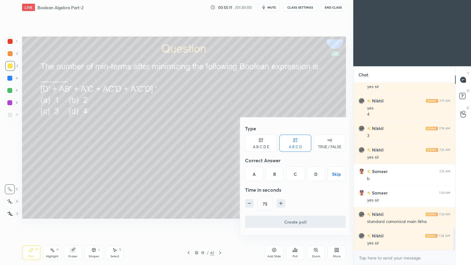
click at [252, 172] on div "A" at bounding box center [254, 173] width 18 height 15
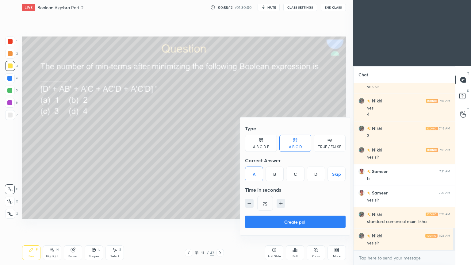
click at [250, 203] on icon "button" at bounding box center [249, 203] width 3 height 0
type input "60"
click at [286, 222] on button "Create poll" at bounding box center [295, 221] width 101 height 12
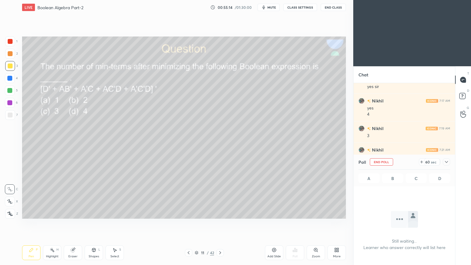
scroll to position [148, 100]
click at [449, 162] on div at bounding box center [446, 161] width 7 height 7
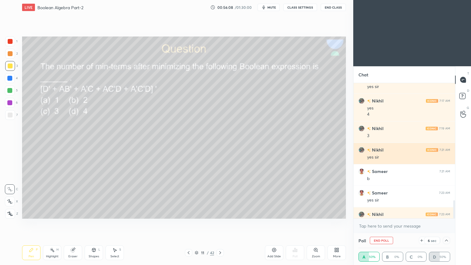
scroll to position [0, 2]
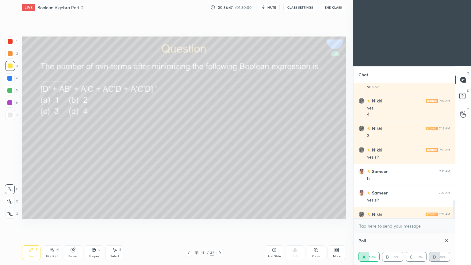
click at [451, 223] on div "Poll A 50% B 0% C 0% D 50%" at bounding box center [403, 249] width 101 height 32
click at [450, 223] on div "Poll A 50% B 0% C 0% D 50%" at bounding box center [403, 249] width 101 height 32
click at [446, 223] on icon at bounding box center [446, 240] width 5 height 5
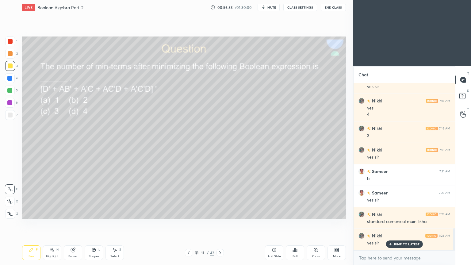
scroll to position [1092, 0]
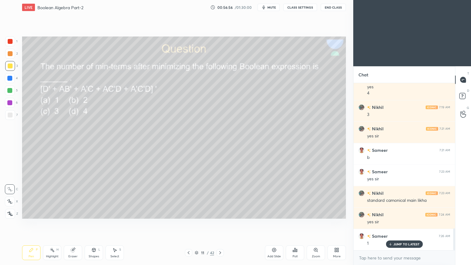
click at [14, 82] on div "4" at bounding box center [11, 78] width 13 height 10
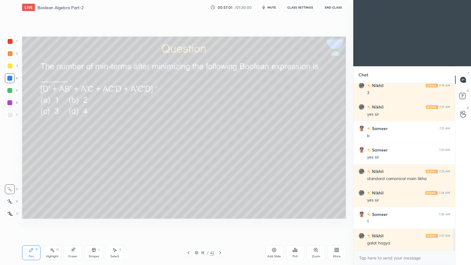
click at [96, 223] on div "Shapes L" at bounding box center [94, 252] width 18 height 15
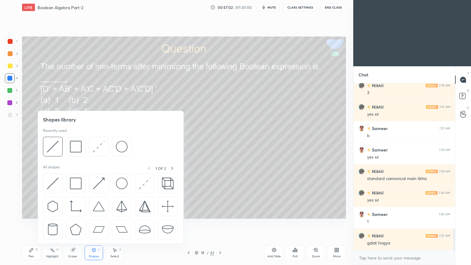
click at [78, 223] on div "Eraser" at bounding box center [73, 252] width 18 height 15
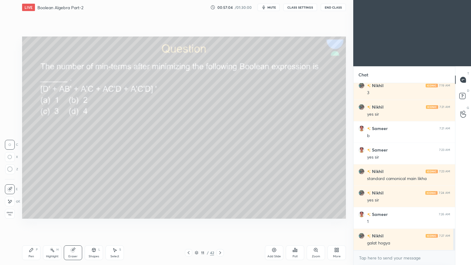
click at [33, 223] on div "Pen P" at bounding box center [31, 252] width 18 height 15
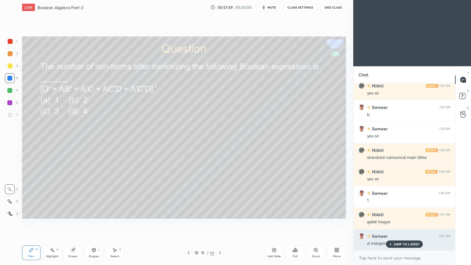
click at [402, 223] on div "JUMP TO LATEST" at bounding box center [404, 243] width 37 height 7
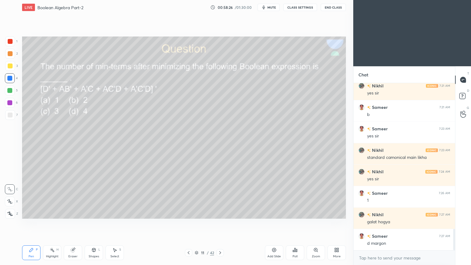
click at [72, 223] on icon at bounding box center [72, 249] width 5 height 5
click at [74, 223] on icon at bounding box center [73, 250] width 4 height 4
click at [94, 223] on div "Shapes L" at bounding box center [94, 252] width 18 height 15
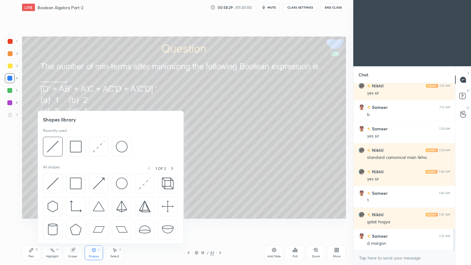
click at [113, 223] on icon at bounding box center [114, 249] width 5 height 5
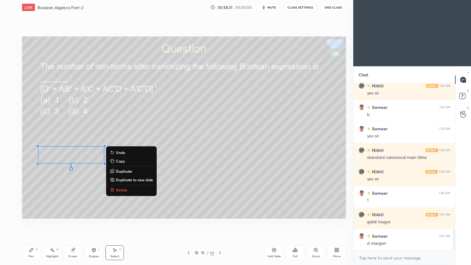
click at [124, 190] on p "Delete" at bounding box center [121, 189] width 11 height 5
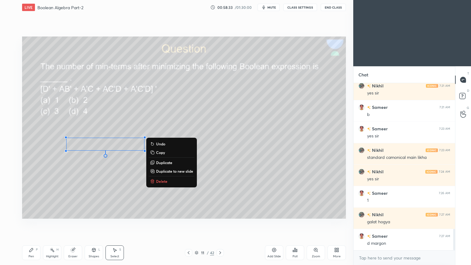
click at [165, 180] on p "Delete" at bounding box center [161, 181] width 11 height 5
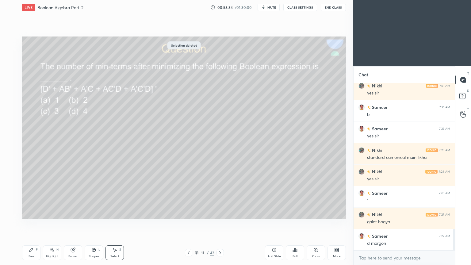
click at [70, 223] on div "Eraser" at bounding box center [73, 252] width 18 height 15
click at [27, 223] on div "Pen P" at bounding box center [31, 252] width 18 height 15
click at [72, 223] on div "Eraser" at bounding box center [73, 252] width 18 height 15
click at [27, 223] on div "Pen P" at bounding box center [31, 252] width 18 height 15
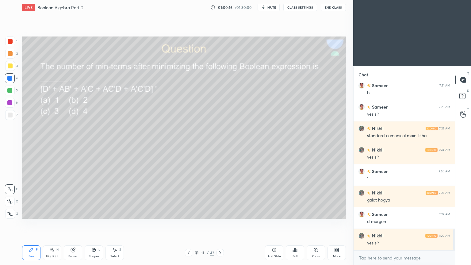
scroll to position [1178, 0]
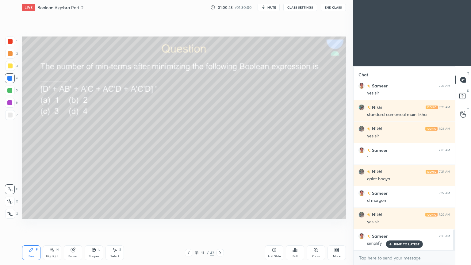
click at [119, 223] on div "Select S" at bounding box center [114, 252] width 18 height 15
click at [114, 223] on div "Select S" at bounding box center [114, 252] width 18 height 15
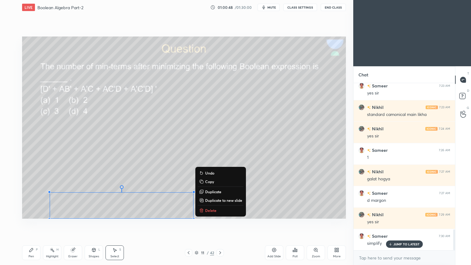
click at [212, 209] on p "Delete" at bounding box center [210, 210] width 11 height 5
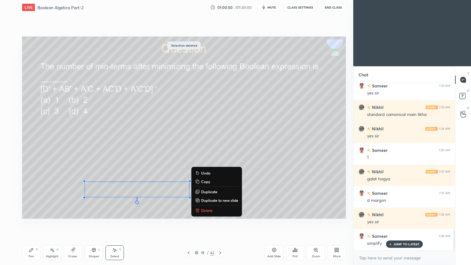
click at [208, 210] on p "Delete" at bounding box center [206, 210] width 11 height 5
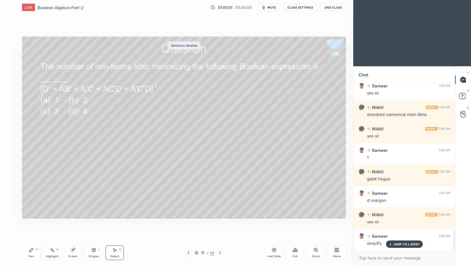
click at [74, 223] on div "Eraser" at bounding box center [73, 252] width 18 height 15
click at [30, 223] on icon at bounding box center [31, 249] width 5 height 5
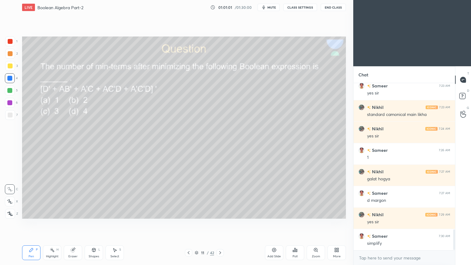
scroll to position [1200, 0]
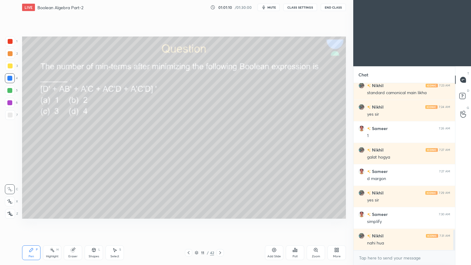
click at [13, 69] on div at bounding box center [10, 66] width 10 height 10
click at [93, 223] on div "Shapes L" at bounding box center [94, 252] width 18 height 15
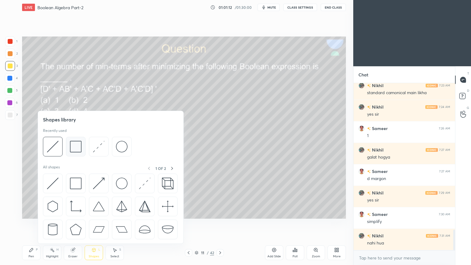
click at [77, 142] on img at bounding box center [76, 147] width 12 height 12
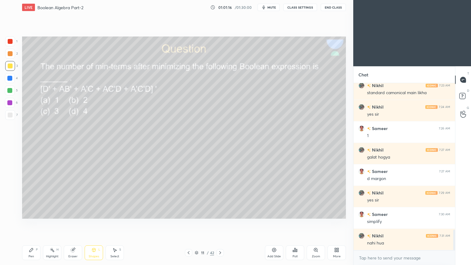
click at [91, 223] on icon at bounding box center [93, 249] width 5 height 5
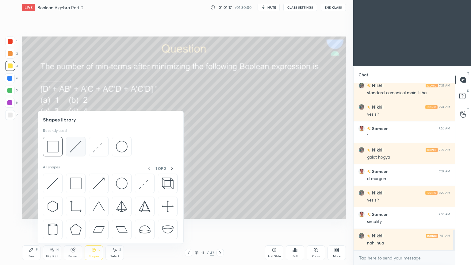
scroll to position [1221, 0]
click at [76, 146] on img at bounding box center [76, 147] width 12 height 12
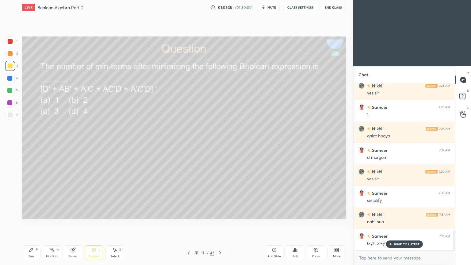
click at [29, 223] on icon at bounding box center [31, 250] width 4 height 4
click at [12, 104] on div at bounding box center [9, 102] width 5 height 5
click at [13, 91] on div at bounding box center [10, 90] width 10 height 10
click at [7, 201] on icon at bounding box center [10, 201] width 6 height 4
click at [53, 223] on div "Highlight" at bounding box center [52, 256] width 13 height 3
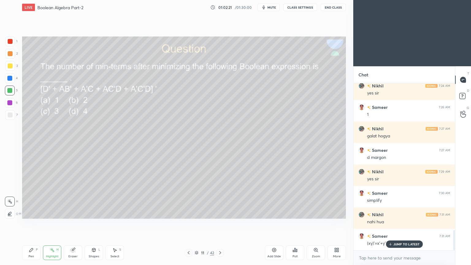
click at [38, 223] on div "Pen P" at bounding box center [31, 252] width 18 height 15
click at [51, 223] on icon at bounding box center [52, 249] width 5 height 5
click at [29, 223] on icon at bounding box center [31, 250] width 4 height 4
click at [57, 223] on div "H" at bounding box center [57, 249] width 2 height 3
click at [29, 223] on icon at bounding box center [31, 250] width 4 height 4
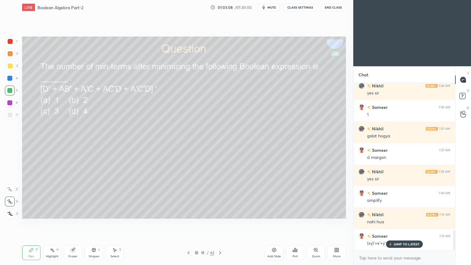
click at [47, 223] on div "Highlight H" at bounding box center [52, 252] width 18 height 15
click at [29, 223] on icon at bounding box center [31, 250] width 4 height 4
click at [8, 116] on div at bounding box center [10, 114] width 5 height 5
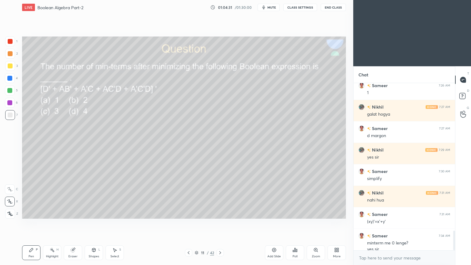
scroll to position [1249, 0]
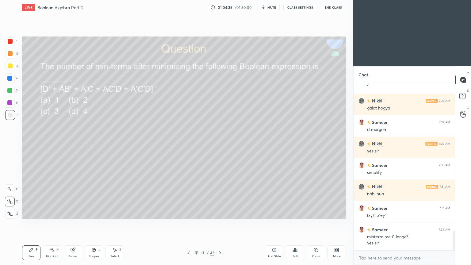
click at [54, 223] on icon at bounding box center [52, 249] width 5 height 5
click at [15, 65] on div at bounding box center [10, 66] width 10 height 10
click at [11, 52] on div at bounding box center [10, 53] width 5 height 5
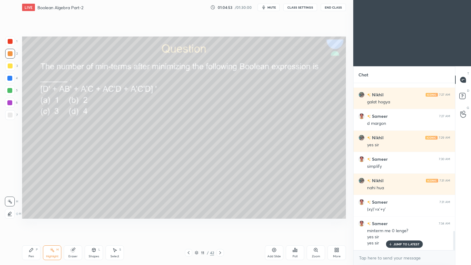
scroll to position [1276, 0]
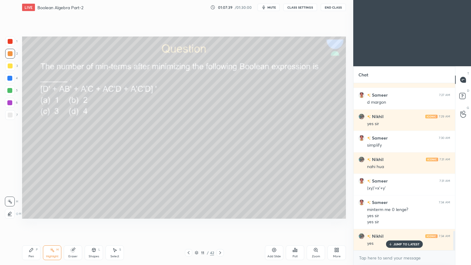
click at [74, 223] on div "Eraser" at bounding box center [73, 252] width 18 height 15
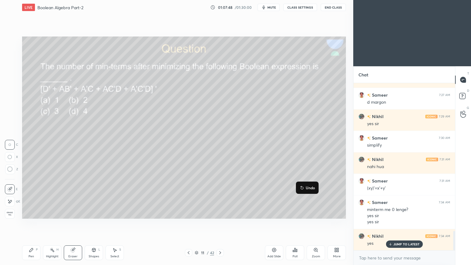
click at [311, 186] on p "Undo" at bounding box center [310, 187] width 9 height 5
click at [331, 195] on p "Undo" at bounding box center [332, 196] width 9 height 5
click at [34, 223] on div "Pen" at bounding box center [31, 256] width 6 height 3
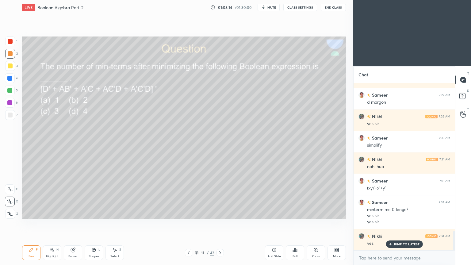
click at [12, 102] on div at bounding box center [9, 102] width 5 height 5
click at [9, 187] on icon at bounding box center [10, 189] width 6 height 4
click at [55, 223] on div "Highlight H" at bounding box center [52, 252] width 18 height 15
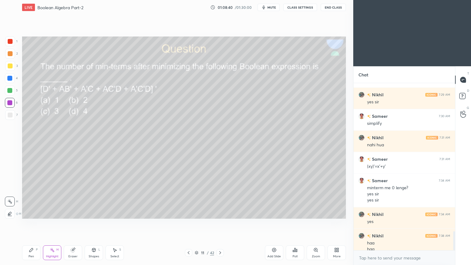
scroll to position [1304, 0]
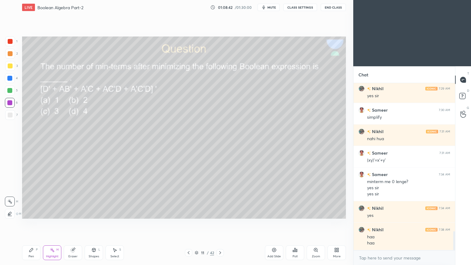
click at [32, 223] on icon at bounding box center [31, 249] width 5 height 5
click at [12, 67] on div at bounding box center [10, 65] width 5 height 5
click at [11, 114] on div at bounding box center [10, 114] width 5 height 5
click at [11, 79] on div at bounding box center [9, 78] width 5 height 5
click at [10, 91] on div at bounding box center [9, 90] width 5 height 5
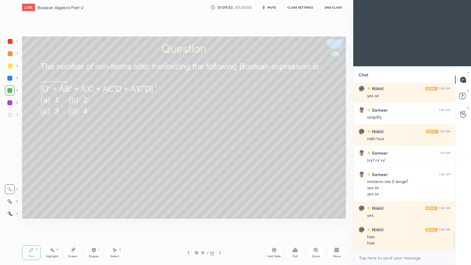
click at [52, 223] on rect at bounding box center [52, 250] width 3 height 3
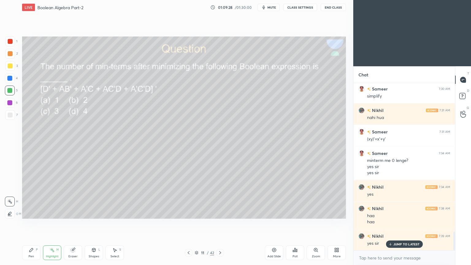
scroll to position [1347, 0]
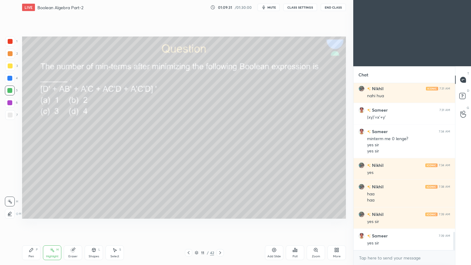
click at [33, 223] on icon at bounding box center [31, 249] width 5 height 5
click at [54, 223] on icon at bounding box center [52, 249] width 5 height 5
click at [31, 223] on div "Pen P" at bounding box center [31, 252] width 18 height 15
click at [52, 223] on div "Highlight H" at bounding box center [52, 252] width 18 height 15
click at [27, 223] on div "Pen P" at bounding box center [31, 252] width 18 height 15
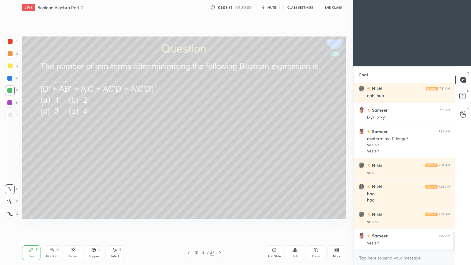
click at [73, 223] on div "Eraser" at bounding box center [73, 252] width 18 height 15
click at [32, 223] on icon at bounding box center [31, 249] width 5 height 5
click at [52, 223] on div "Highlight" at bounding box center [52, 256] width 13 height 3
click at [32, 223] on icon at bounding box center [31, 249] width 5 height 5
click at [52, 223] on rect at bounding box center [52, 250] width 3 height 3
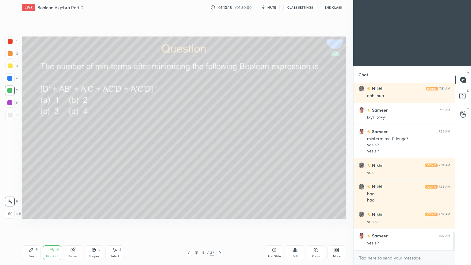
click at [30, 223] on div "Pen" at bounding box center [31, 256] width 6 height 3
click at [51, 223] on div "Highlight H" at bounding box center [52, 252] width 18 height 15
click at [27, 223] on div "Pen P" at bounding box center [31, 252] width 18 height 15
click at [15, 112] on div "7" at bounding box center [11, 115] width 13 height 10
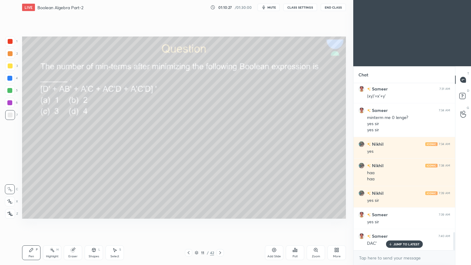
click at [14, 201] on div at bounding box center [10, 201] width 10 height 10
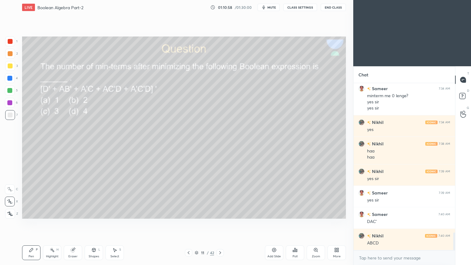
click at [13, 91] on div at bounding box center [10, 90] width 10 height 10
click at [13, 67] on div at bounding box center [10, 66] width 10 height 10
click at [16, 58] on div "2" at bounding box center [11, 54] width 13 height 10
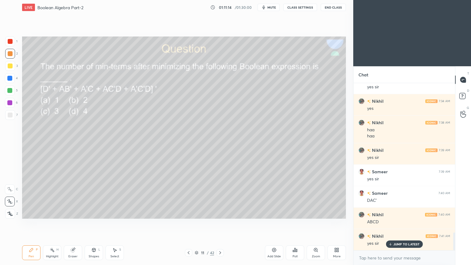
click at [218, 223] on icon at bounding box center [220, 252] width 5 height 5
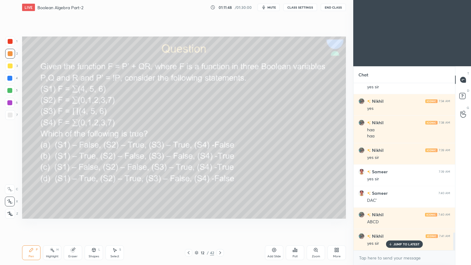
click at [297, 223] on div "Poll" at bounding box center [295, 252] width 18 height 15
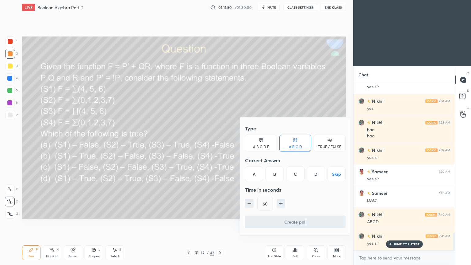
click at [256, 173] on div "A" at bounding box center [254, 173] width 18 height 15
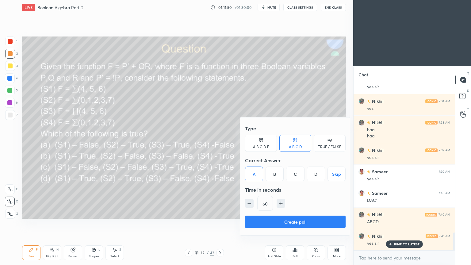
click at [294, 220] on button "Create poll" at bounding box center [295, 221] width 101 height 12
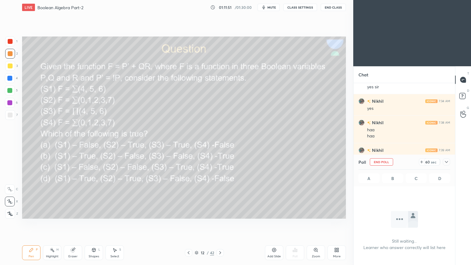
scroll to position [2, 2]
click at [449, 161] on div at bounding box center [446, 161] width 7 height 7
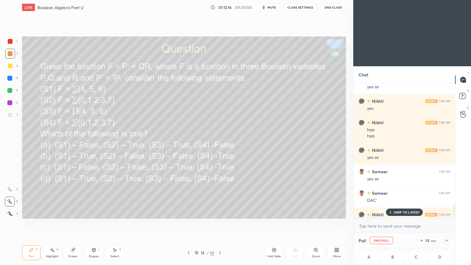
scroll to position [1443, 0]
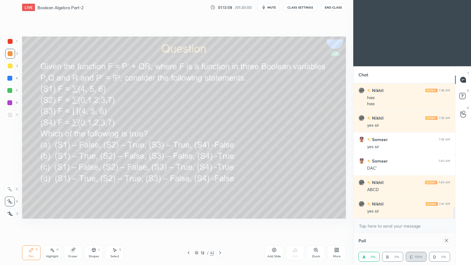
click at [450, 223] on div "Poll A 0% B 0% C 100% D 0%" at bounding box center [403, 249] width 101 height 32
click at [54, 223] on rect at bounding box center [52, 250] width 3 height 3
click at [450, 223] on div "Poll A 0% B 0% C 100% D 0%" at bounding box center [403, 249] width 101 height 32
click at [451, 223] on div "Poll A 0% B 0% C 100% D 0%" at bounding box center [403, 249] width 101 height 32
click at [449, 223] on div at bounding box center [446, 240] width 7 height 7
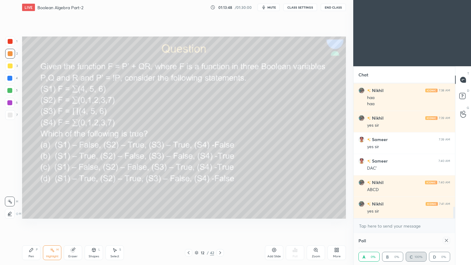
type textarea "x"
click at [449, 223] on div "Poll A 0% B 0% C 100% D 0% Still waiting... Learner who answer correctly will l…" at bounding box center [403, 249] width 101 height 32
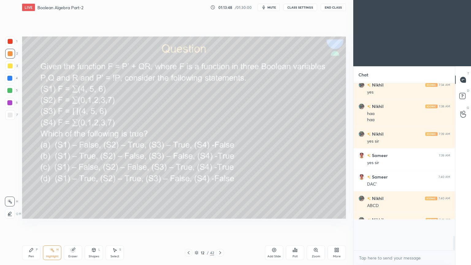
scroll to position [1412, 0]
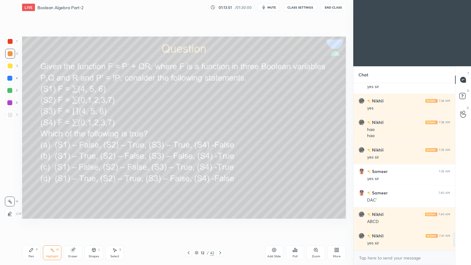
click at [29, 223] on icon at bounding box center [31, 249] width 5 height 5
click at [11, 187] on icon at bounding box center [10, 189] width 6 height 4
click at [74, 223] on icon at bounding box center [73, 250] width 4 height 4
click at [35, 223] on div "Pen P" at bounding box center [31, 252] width 18 height 15
click at [92, 223] on div "Shapes L" at bounding box center [94, 252] width 18 height 15
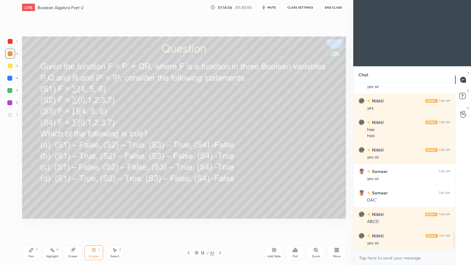
click at [13, 80] on div at bounding box center [10, 78] width 10 height 10
click at [91, 223] on div "Shapes" at bounding box center [94, 256] width 10 height 3
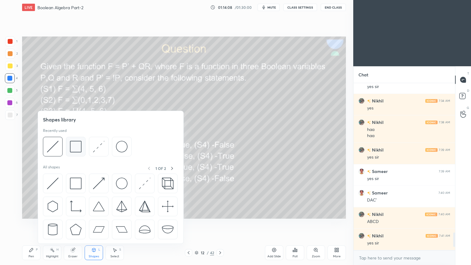
click at [78, 144] on img at bounding box center [76, 147] width 12 height 12
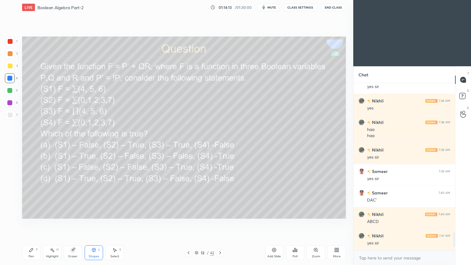
click at [91, 223] on div "Shapes L" at bounding box center [94, 252] width 18 height 15
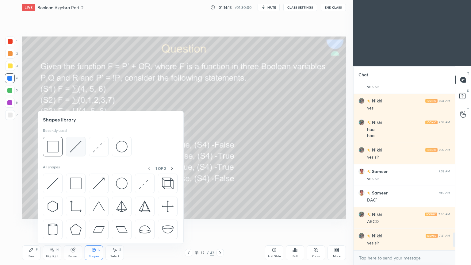
click at [76, 145] on img at bounding box center [76, 147] width 12 height 12
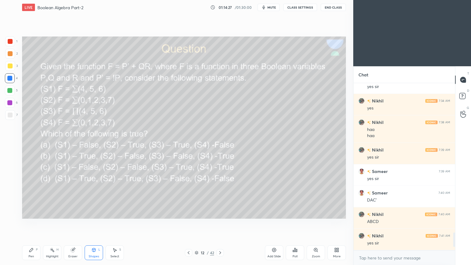
click at [33, 223] on icon at bounding box center [31, 249] width 5 height 5
click at [13, 116] on div at bounding box center [10, 115] width 10 height 10
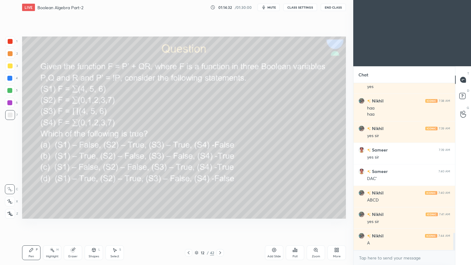
click at [72, 223] on div "Eraser" at bounding box center [72, 256] width 9 height 3
click at [29, 223] on div "Pen P" at bounding box center [31, 252] width 18 height 15
click at [13, 79] on div at bounding box center [10, 78] width 10 height 10
click at [271, 135] on p "Undo" at bounding box center [268, 136] width 9 height 5
click at [287, 142] on p "Undo" at bounding box center [287, 141] width 9 height 5
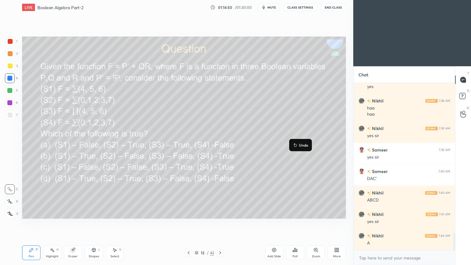
click at [300, 145] on p "Undo" at bounding box center [303, 144] width 9 height 5
click at [12, 64] on div at bounding box center [10, 66] width 10 height 10
click at [11, 91] on div at bounding box center [9, 90] width 5 height 5
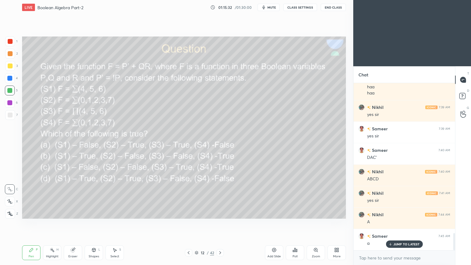
click at [13, 56] on div at bounding box center [10, 54] width 10 height 10
click at [12, 90] on div at bounding box center [10, 90] width 10 height 10
click at [10, 200] on icon at bounding box center [10, 201] width 6 height 4
click at [16, 98] on div "6" at bounding box center [11, 103] width 13 height 10
click at [12, 55] on div at bounding box center [10, 54] width 10 height 10
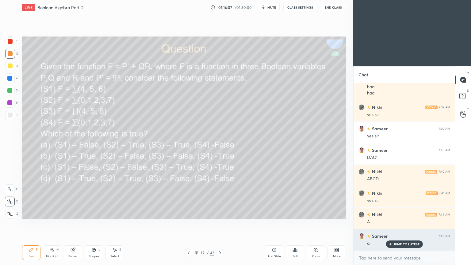
click at [391, 223] on icon at bounding box center [390, 244] width 4 height 4
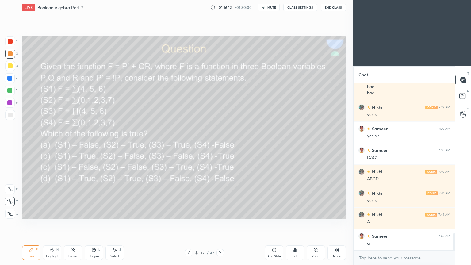
click at [220, 223] on icon at bounding box center [220, 252] width 5 height 5
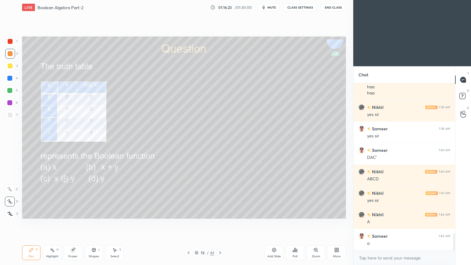
click at [295, 223] on div "Poll" at bounding box center [295, 252] width 18 height 15
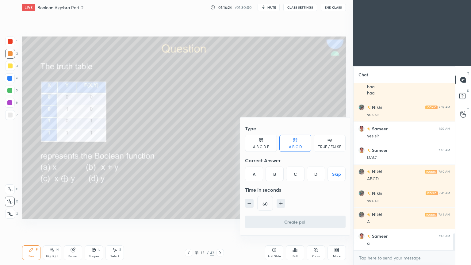
scroll to position [1476, 0]
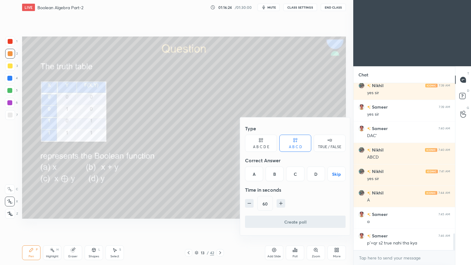
click at [255, 174] on div "A" at bounding box center [254, 173] width 18 height 15
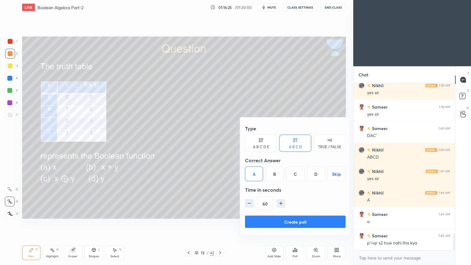
click at [249, 198] on div "60" at bounding box center [295, 203] width 101 height 15
click at [249, 202] on icon "button" at bounding box center [249, 203] width 6 height 6
click at [249, 203] on icon "button" at bounding box center [249, 203] width 3 height 0
click at [246, 203] on icon "button" at bounding box center [249, 203] width 6 height 6
type input "15"
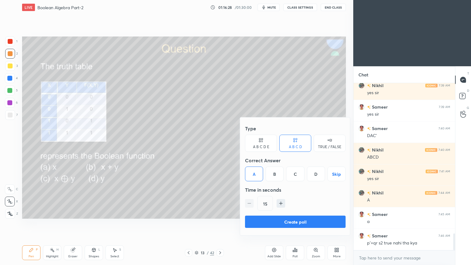
click at [289, 222] on button "Create poll" at bounding box center [295, 221] width 101 height 12
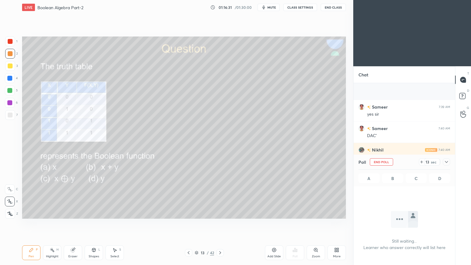
scroll to position [1522, 0]
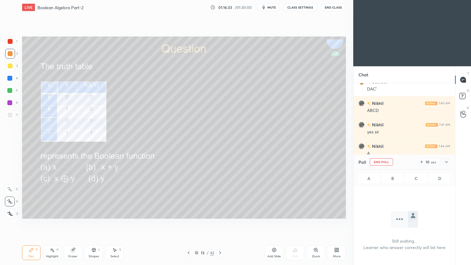
click at [449, 162] on div at bounding box center [446, 161] width 7 height 7
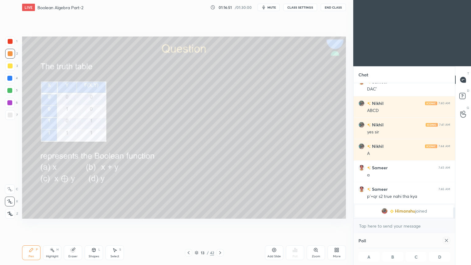
click at [189, 223] on icon at bounding box center [188, 252] width 5 height 5
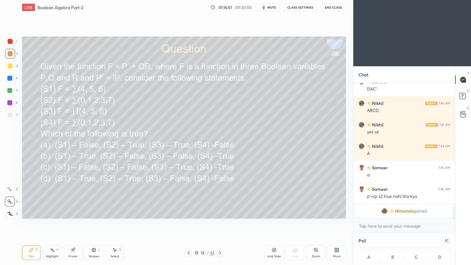
scroll to position [1154, 0]
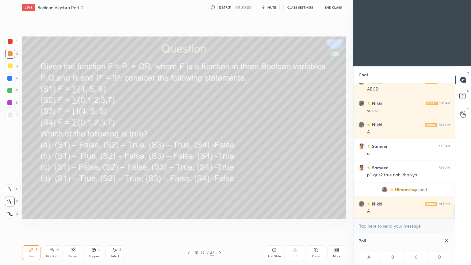
click at [447, 223] on icon at bounding box center [446, 240] width 5 height 5
type textarea "x"
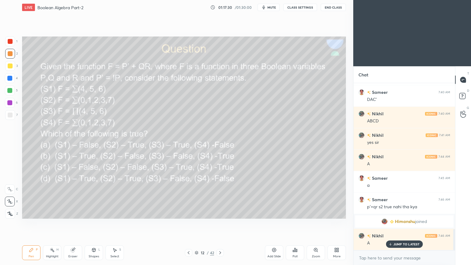
scroll to position [1144, 0]
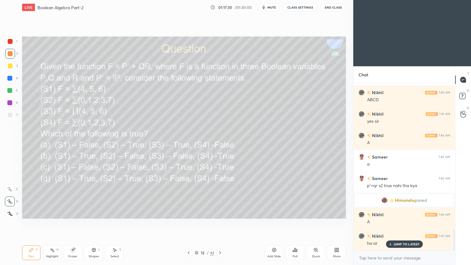
click at [49, 223] on div "Highlight H" at bounding box center [52, 252] width 18 height 15
click at [16, 91] on div "5" at bounding box center [11, 90] width 13 height 10
click at [9, 69] on div at bounding box center [10, 66] width 10 height 10
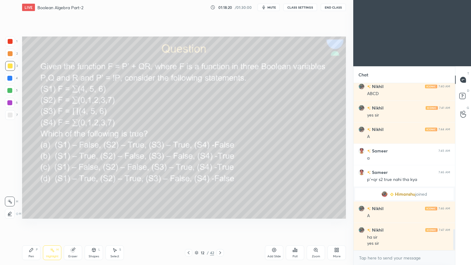
scroll to position [1172, 0]
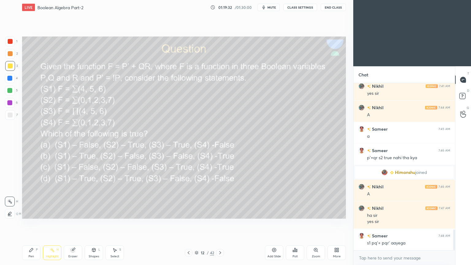
click at [30, 223] on div "Pen P" at bounding box center [31, 252] width 18 height 15
click at [12, 103] on div at bounding box center [10, 103] width 10 height 10
click at [12, 211] on div at bounding box center [10, 214] width 10 height 10
click at [50, 223] on div "Highlight" at bounding box center [52, 256] width 13 height 3
click at [73, 223] on icon at bounding box center [73, 250] width 4 height 4
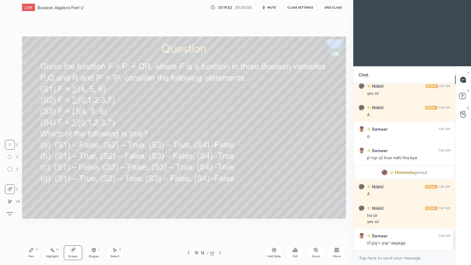
click at [26, 223] on div "Pen P" at bounding box center [31, 252] width 18 height 15
click at [16, 87] on div "5" at bounding box center [11, 90] width 13 height 10
click at [13, 89] on div at bounding box center [10, 90] width 10 height 10
click at [9, 196] on div at bounding box center [10, 201] width 10 height 10
click at [13, 106] on div at bounding box center [10, 103] width 10 height 10
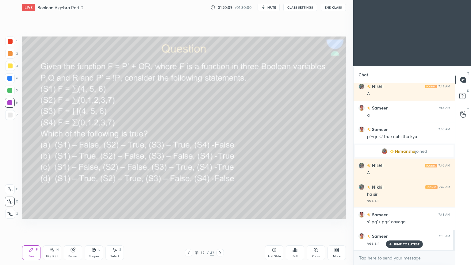
scroll to position [1214, 0]
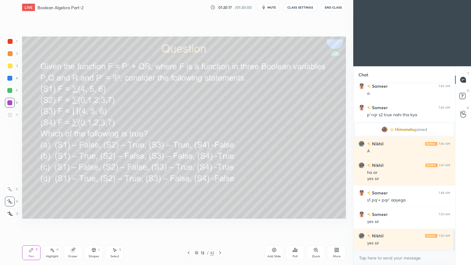
click at [220, 223] on icon at bounding box center [220, 252] width 5 height 5
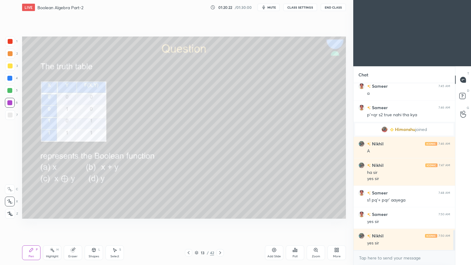
click at [10, 208] on div "Z" at bounding box center [11, 212] width 13 height 12
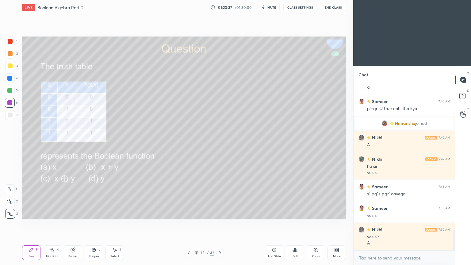
scroll to position [1242, 0]
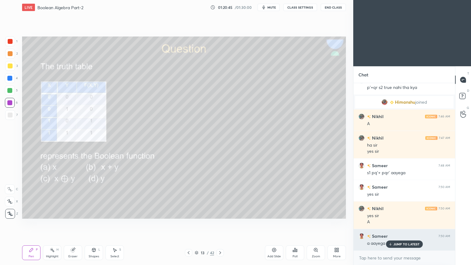
click at [404, 223] on div "JUMP TO LATEST" at bounding box center [404, 243] width 37 height 7
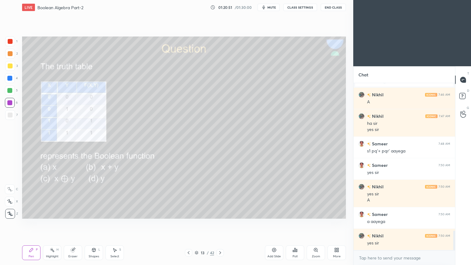
click at [9, 93] on div at bounding box center [10, 90] width 10 height 10
click at [49, 223] on div "Highlight H" at bounding box center [52, 252] width 18 height 15
click at [15, 44] on div "1" at bounding box center [11, 41] width 12 height 10
click at [30, 223] on div "Pen P" at bounding box center [31, 252] width 18 height 15
click at [10, 190] on icon at bounding box center [10, 189] width 6 height 4
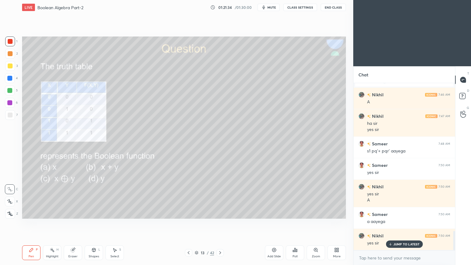
scroll to position [1285, 0]
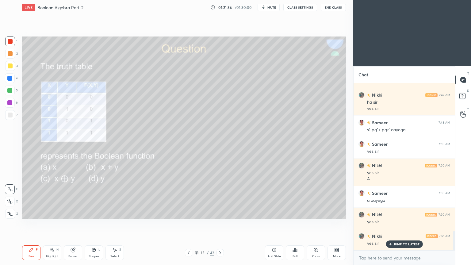
click at [219, 223] on icon at bounding box center [220, 252] width 5 height 5
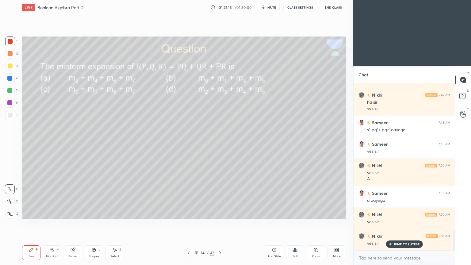
click at [298, 223] on div "Poll" at bounding box center [295, 252] width 18 height 15
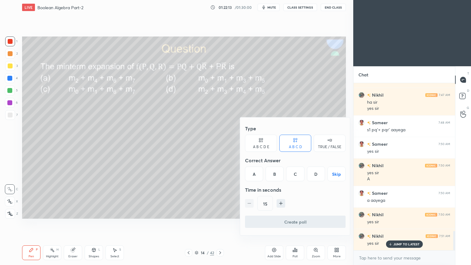
click at [255, 172] on div "A" at bounding box center [254, 173] width 18 height 15
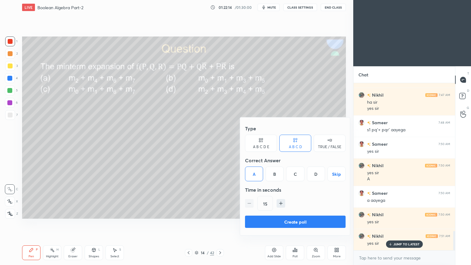
click at [249, 201] on div "15" at bounding box center [295, 203] width 101 height 15
click at [283, 201] on icon "button" at bounding box center [281, 203] width 6 height 6
click at [283, 202] on icon "button" at bounding box center [281, 203] width 6 height 6
type input "45"
click at [282, 220] on button "Create poll" at bounding box center [295, 221] width 101 height 12
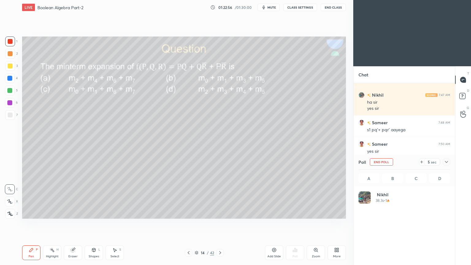
scroll to position [72, 90]
click at [443, 160] on div at bounding box center [446, 161] width 7 height 7
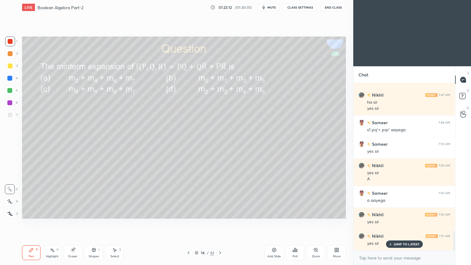
scroll to position [1285, 0]
click at [12, 79] on div at bounding box center [10, 78] width 10 height 10
click at [93, 223] on icon at bounding box center [93, 250] width 3 height 4
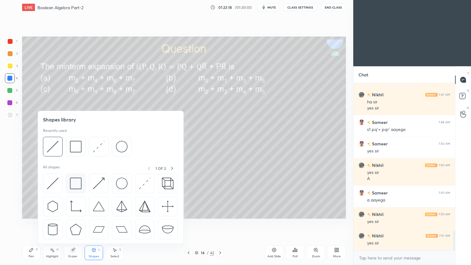
click at [74, 183] on img at bounding box center [76, 183] width 12 height 12
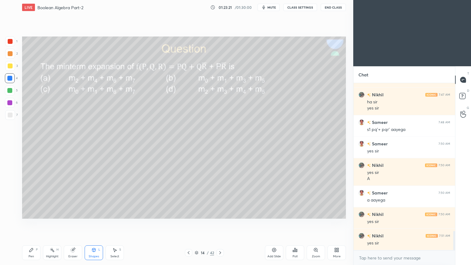
click at [93, 223] on div "Shapes" at bounding box center [94, 256] width 10 height 3
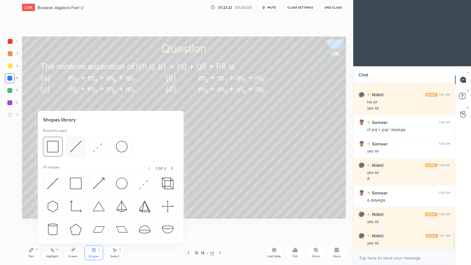
click at [71, 145] on img at bounding box center [76, 147] width 12 height 12
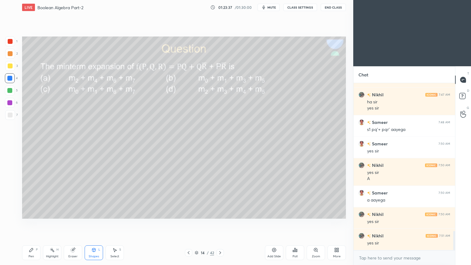
click at [34, 223] on div "Pen P" at bounding box center [31, 252] width 18 height 15
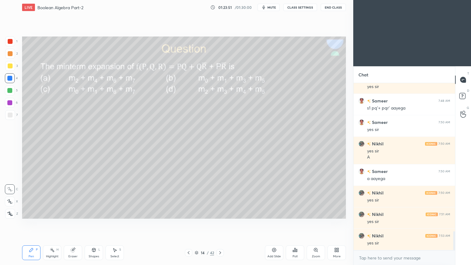
click at [14, 115] on div at bounding box center [10, 115] width 10 height 10
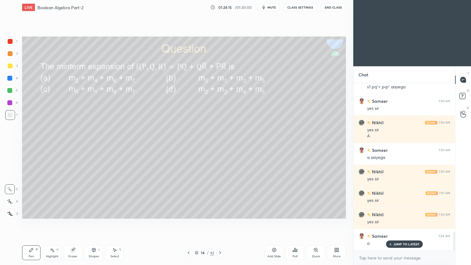
scroll to position [1342, 0]
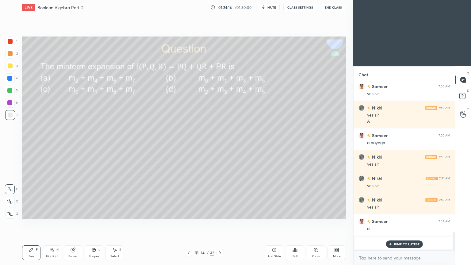
click at [405, 223] on p "JUMP TO LATEST" at bounding box center [406, 244] width 26 height 4
click at [69, 223] on div "Eraser" at bounding box center [73, 252] width 18 height 15
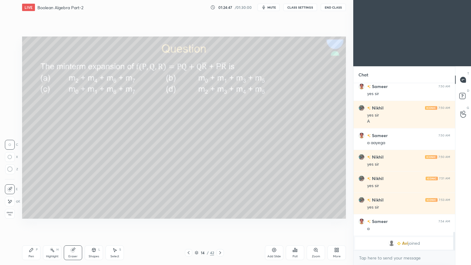
click at [31, 223] on icon at bounding box center [31, 249] width 5 height 5
click at [49, 223] on div "Highlight" at bounding box center [52, 256] width 13 height 3
click at [10, 100] on div at bounding box center [10, 103] width 10 height 10
click at [34, 223] on div "Pen P" at bounding box center [31, 252] width 18 height 15
click at [11, 200] on icon at bounding box center [10, 201] width 6 height 4
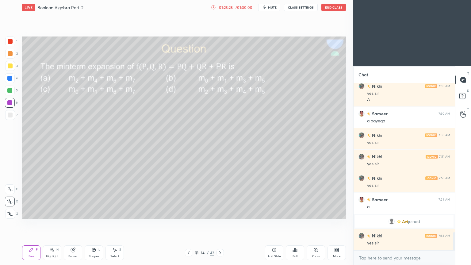
scroll to position [1385, 0]
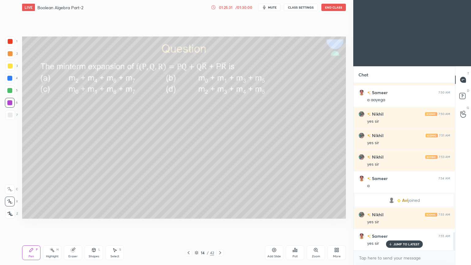
click at [219, 223] on icon at bounding box center [220, 252] width 5 height 5
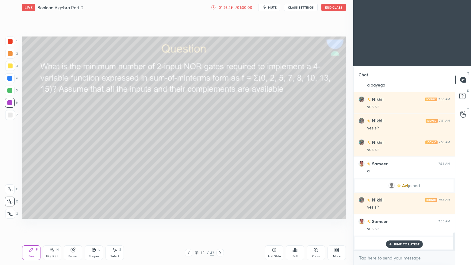
click at [403, 223] on p "JUMP TO LATEST" at bounding box center [406, 244] width 26 height 4
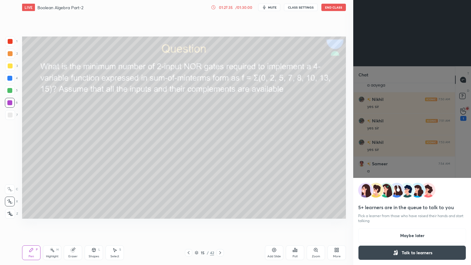
click at [466, 137] on div "5+ learners are in the queue to talk to you Pick a learner from those who have …" at bounding box center [412, 132] width 118 height 265
click at [466, 111] on div "5+ learners are in the queue to talk to you Pick a learner from those who have …" at bounding box center [412, 132] width 118 height 265
click at [415, 223] on button "Maybe later" at bounding box center [412, 235] width 108 height 15
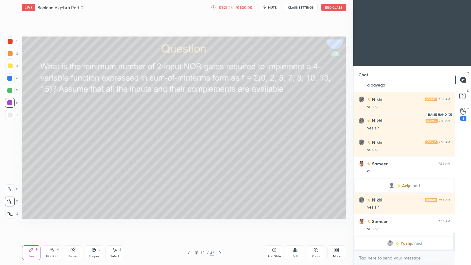
click at [466, 113] on div "1" at bounding box center [463, 113] width 12 height 11
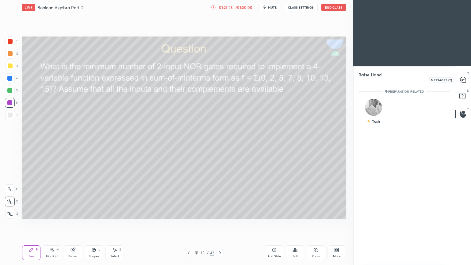
click at [466, 80] on icon at bounding box center [463, 80] width 6 height 6
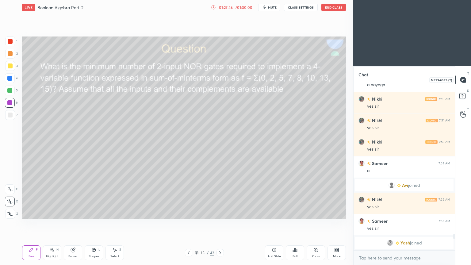
scroll to position [165, 100]
click at [14, 80] on div at bounding box center [10, 78] width 10 height 10
click at [93, 223] on div "Shapes L" at bounding box center [94, 252] width 18 height 15
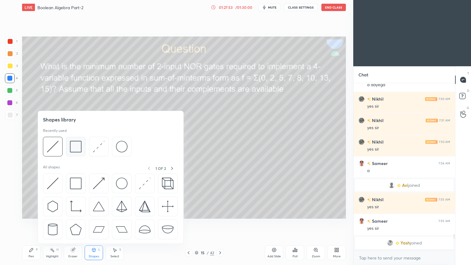
click at [78, 147] on img at bounding box center [76, 147] width 12 height 12
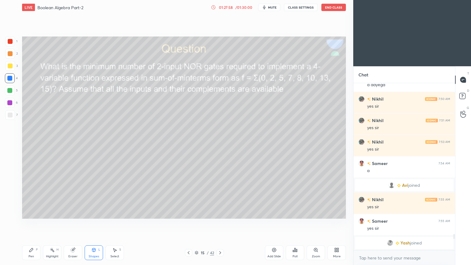
click at [98, 223] on div "Shapes L" at bounding box center [94, 252] width 18 height 15
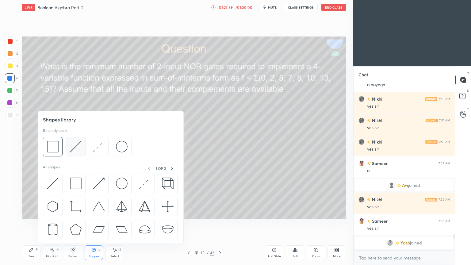
click at [77, 147] on img at bounding box center [76, 147] width 12 height 12
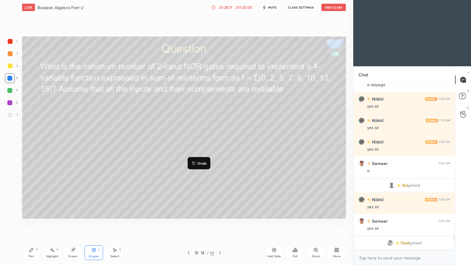
scroll to position [1559, 0]
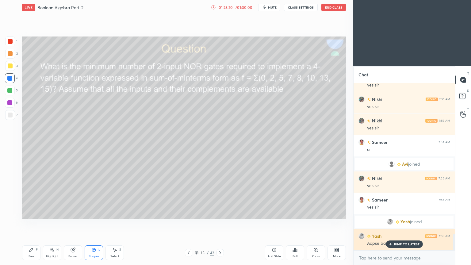
click at [398, 223] on p "JUMP TO LATEST" at bounding box center [406, 244] width 26 height 4
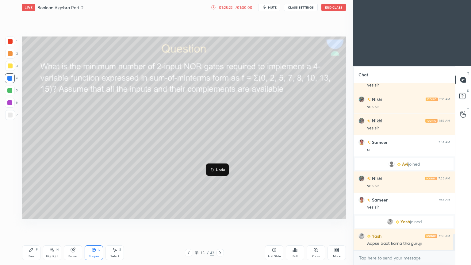
click at [218, 169] on p "Undo" at bounding box center [220, 169] width 9 height 5
click at [234, 178] on p "Undo" at bounding box center [234, 178] width 9 height 5
click at [261, 190] on p "Undo" at bounding box center [260, 190] width 9 height 5
click at [32, 223] on icon at bounding box center [31, 249] width 5 height 5
click at [72, 223] on div "Eraser" at bounding box center [73, 252] width 18 height 15
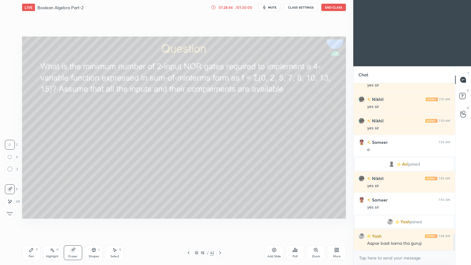
click at [30, 223] on div "Pen P" at bounding box center [31, 252] width 18 height 15
click at [11, 116] on div at bounding box center [10, 114] width 5 height 5
click at [15, 67] on div "3" at bounding box center [11, 66] width 13 height 10
click at [73, 223] on div "Eraser" at bounding box center [73, 252] width 18 height 15
click at [32, 223] on icon at bounding box center [31, 249] width 5 height 5
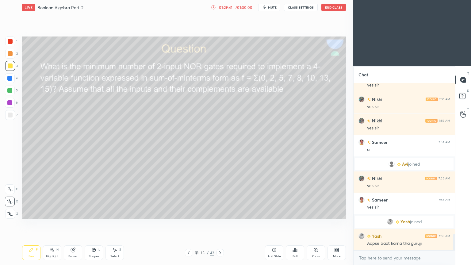
click at [14, 115] on div at bounding box center [10, 115] width 10 height 10
click at [93, 223] on div "Shapes L" at bounding box center [94, 252] width 18 height 15
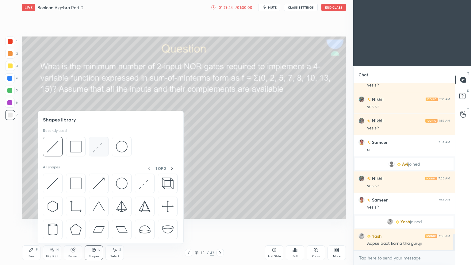
click at [99, 146] on img at bounding box center [99, 147] width 12 height 12
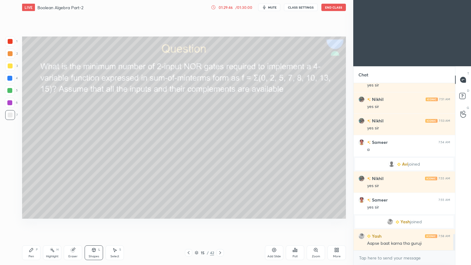
click at [29, 223] on div "Pen P" at bounding box center [31, 252] width 18 height 15
click at [11, 65] on div at bounding box center [10, 65] width 5 height 5
click at [13, 45] on div at bounding box center [10, 41] width 10 height 10
click at [14, 55] on div at bounding box center [10, 54] width 10 height 10
click at [10, 191] on div at bounding box center [10, 189] width 10 height 10
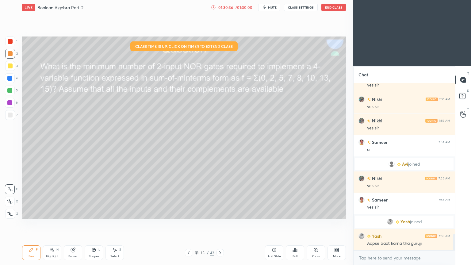
click at [72, 223] on div "Eraser" at bounding box center [72, 256] width 9 height 3
click at [31, 223] on icon at bounding box center [31, 250] width 4 height 4
click at [75, 223] on icon at bounding box center [72, 249] width 5 height 5
click at [28, 223] on div "Pen P" at bounding box center [31, 252] width 18 height 15
click at [11, 103] on div at bounding box center [9, 102] width 5 height 5
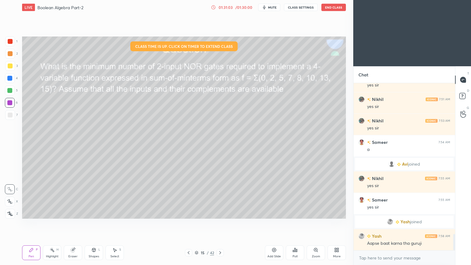
click at [74, 223] on div "Eraser" at bounding box center [73, 252] width 18 height 15
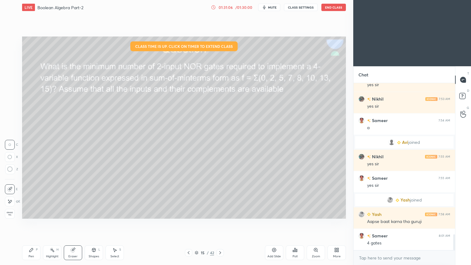
click at [47, 223] on div "Highlight" at bounding box center [52, 256] width 13 height 3
click at [31, 223] on div "Pen P" at bounding box center [31, 252] width 18 height 15
click at [11, 56] on div at bounding box center [10, 53] width 5 height 5
click at [15, 82] on div "4" at bounding box center [11, 78] width 13 height 10
click at [73, 223] on icon at bounding box center [73, 250] width 4 height 4
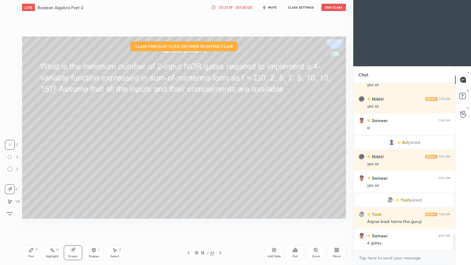
click at [31, 223] on div "Pen P" at bounding box center [31, 252] width 18 height 15
click at [13, 66] on div at bounding box center [10, 66] width 10 height 10
click at [91, 223] on div "Shapes" at bounding box center [94, 256] width 10 height 3
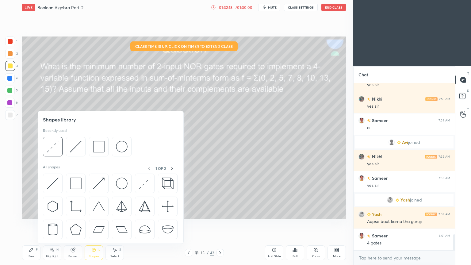
click at [72, 223] on icon at bounding box center [73, 250] width 4 height 4
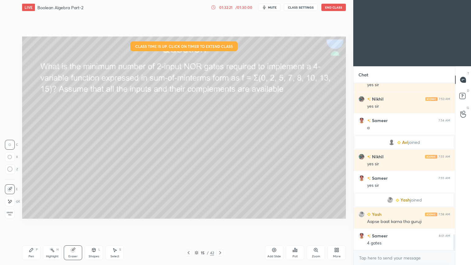
click at [27, 223] on div "Pen P" at bounding box center [31, 252] width 18 height 15
click at [15, 102] on div "6" at bounding box center [11, 103] width 13 height 10
click at [9, 199] on icon at bounding box center [9, 201] width 5 height 4
click at [76, 223] on div "Eraser" at bounding box center [73, 252] width 18 height 15
click at [29, 223] on icon at bounding box center [31, 249] width 5 height 5
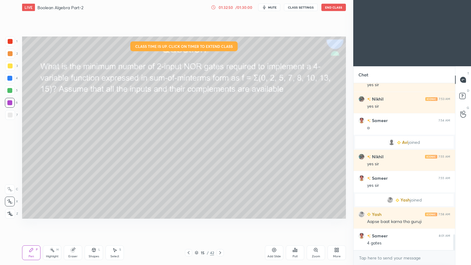
click at [15, 44] on div "1" at bounding box center [11, 41] width 12 height 10
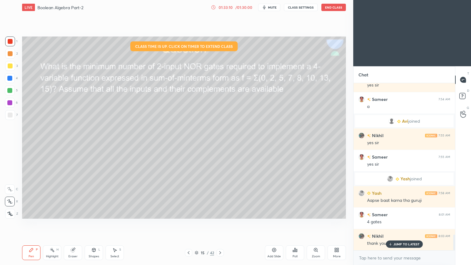
click at [335, 8] on button "End Class" at bounding box center [333, 7] width 25 height 7
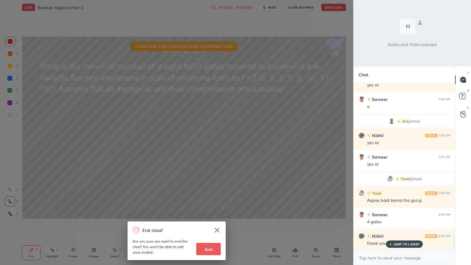
click at [211, 223] on button "End" at bounding box center [208, 249] width 25 height 12
type textarea "x"
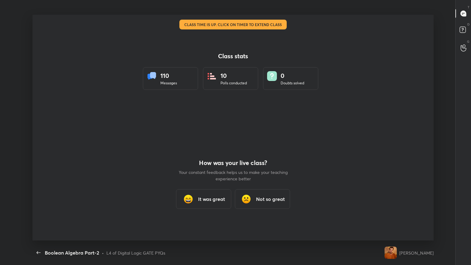
scroll to position [0, 0]
click at [215, 200] on h3 "It was great" at bounding box center [211, 198] width 27 height 7
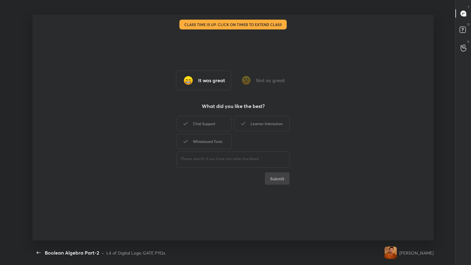
click at [211, 128] on div "Chat Support" at bounding box center [204, 123] width 55 height 15
click at [215, 137] on div "Whiteboard Tools" at bounding box center [204, 141] width 55 height 15
click at [256, 124] on div "Learner Interaction" at bounding box center [261, 123] width 55 height 15
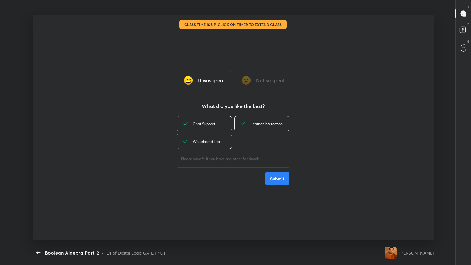
click at [286, 179] on button "Submit" at bounding box center [277, 178] width 25 height 12
